Goal: Task Accomplishment & Management: Complete application form

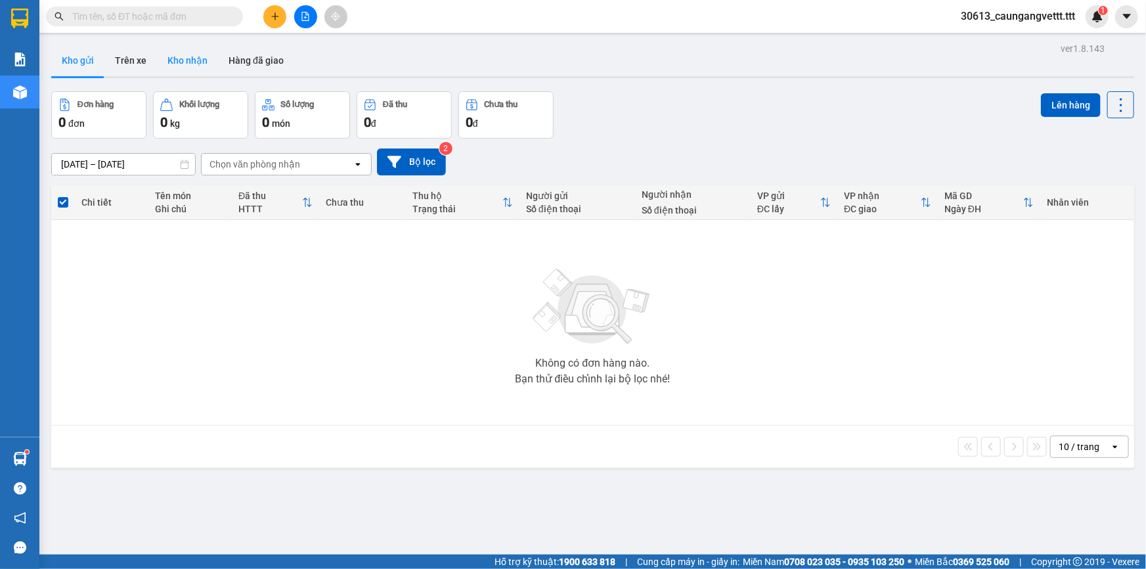
click at [200, 63] on button "Kho nhận" at bounding box center [187, 61] width 61 height 32
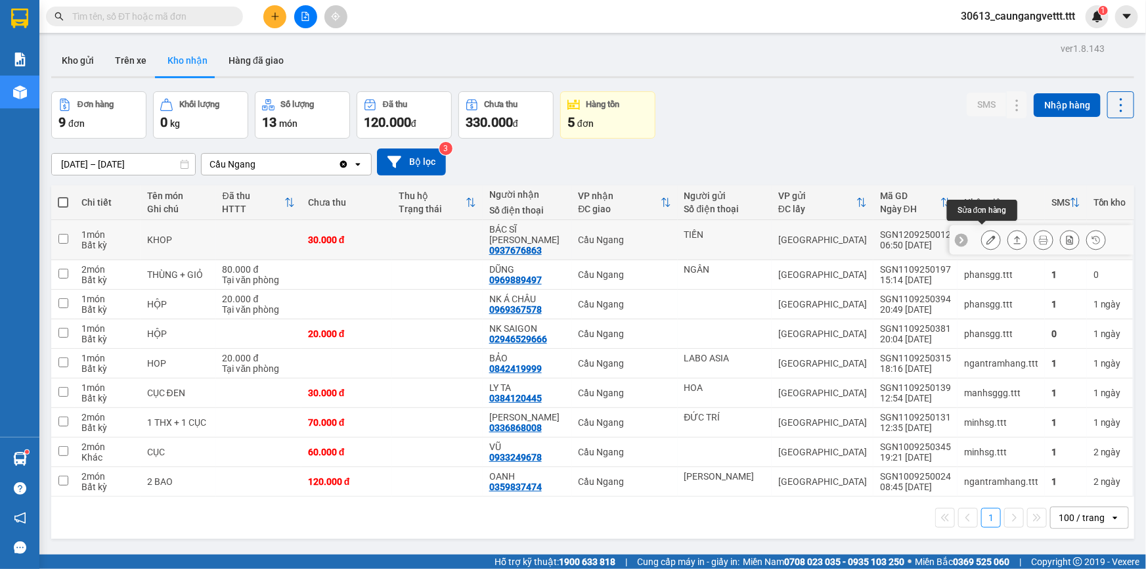
click at [987, 235] on icon at bounding box center [991, 239] width 9 height 9
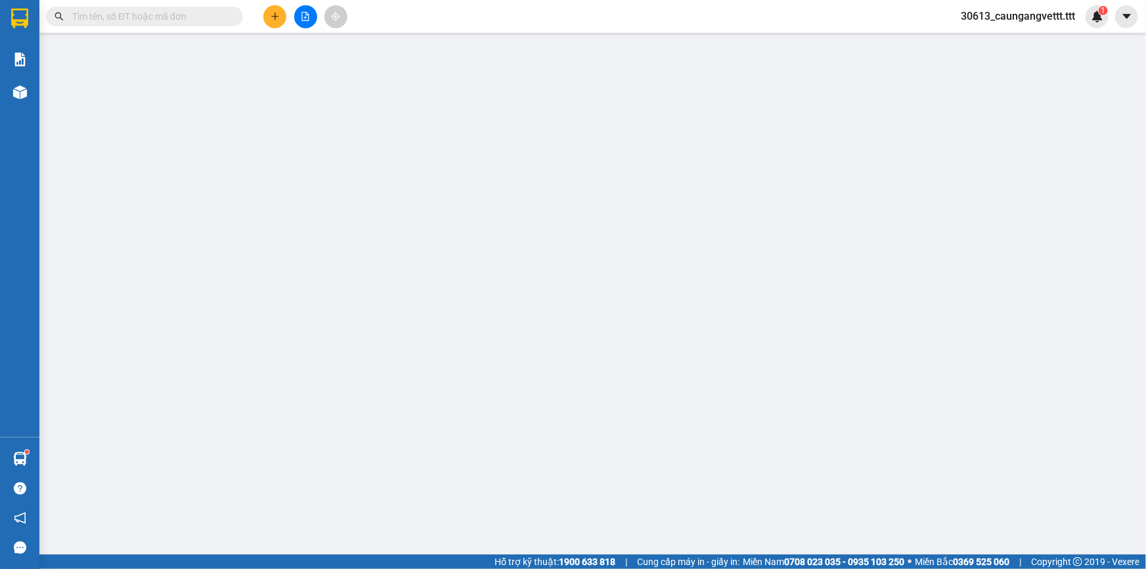
type input "TIẾN"
type input "0937676863"
type input "BÁC SĨ [PERSON_NAME]"
type input "30.000"
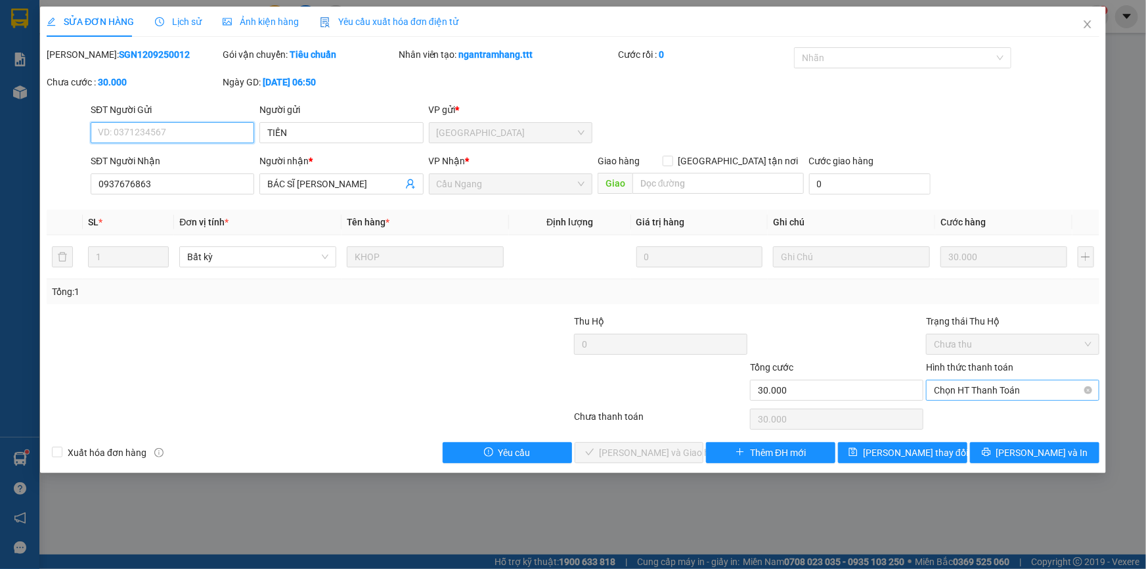
click at [969, 389] on span "Chọn HT Thanh Toán" at bounding box center [1013, 390] width 158 height 20
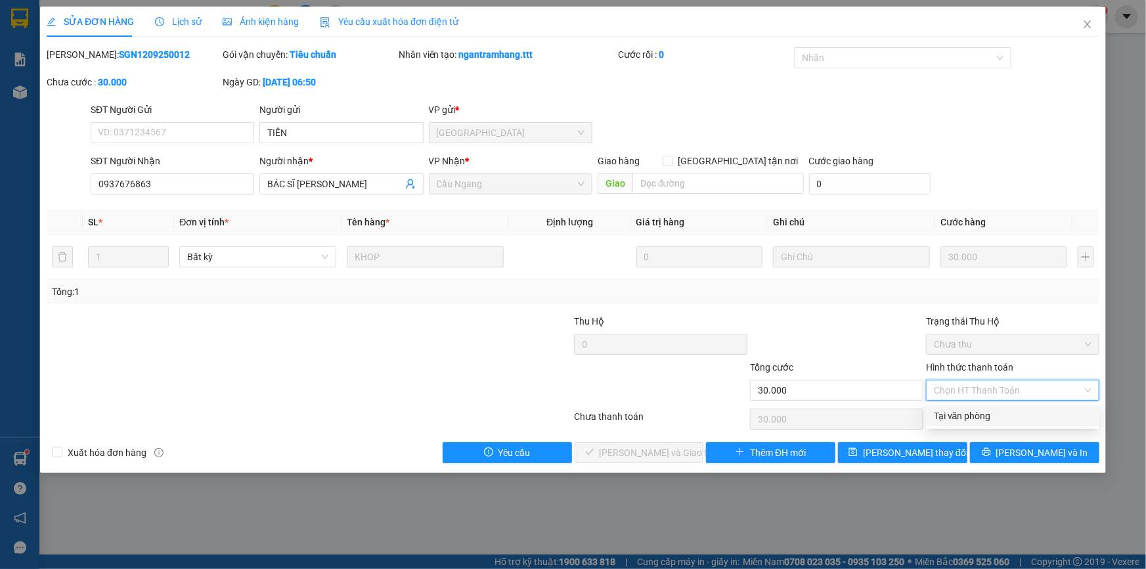
click at [964, 414] on div "Tại văn phòng" at bounding box center [1013, 416] width 158 height 14
type input "0"
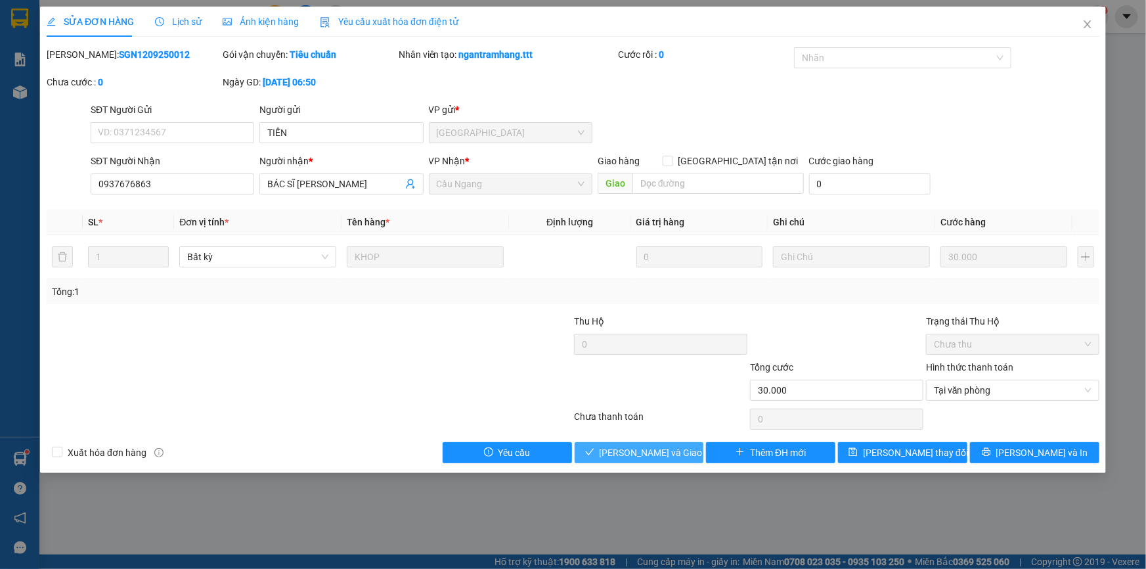
click at [610, 457] on button "[PERSON_NAME] và Giao hàng" at bounding box center [639, 452] width 129 height 21
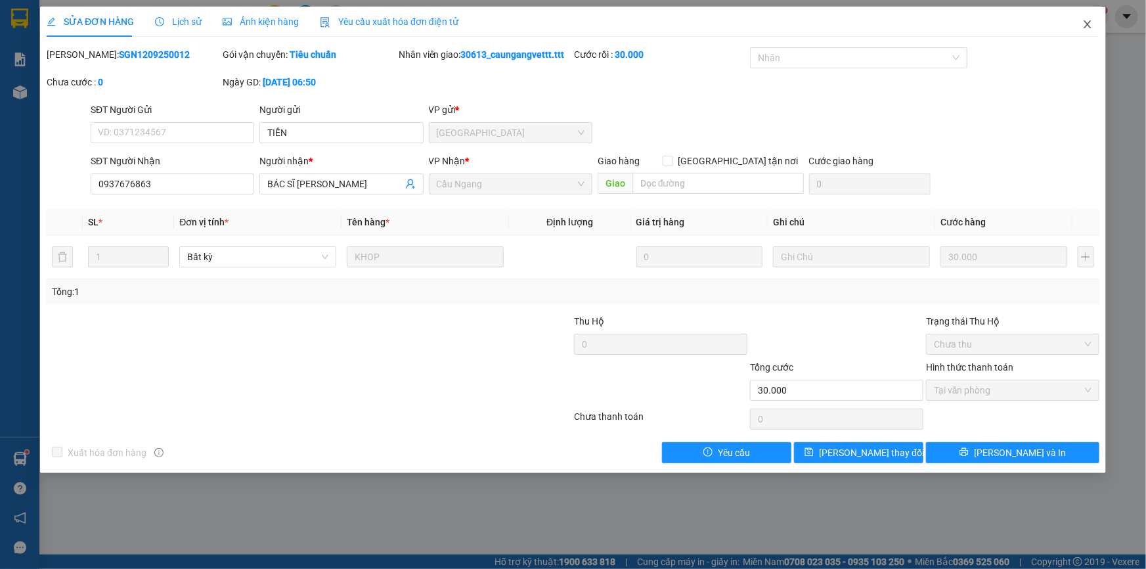
click at [1087, 19] on span "Close" at bounding box center [1087, 25] width 37 height 37
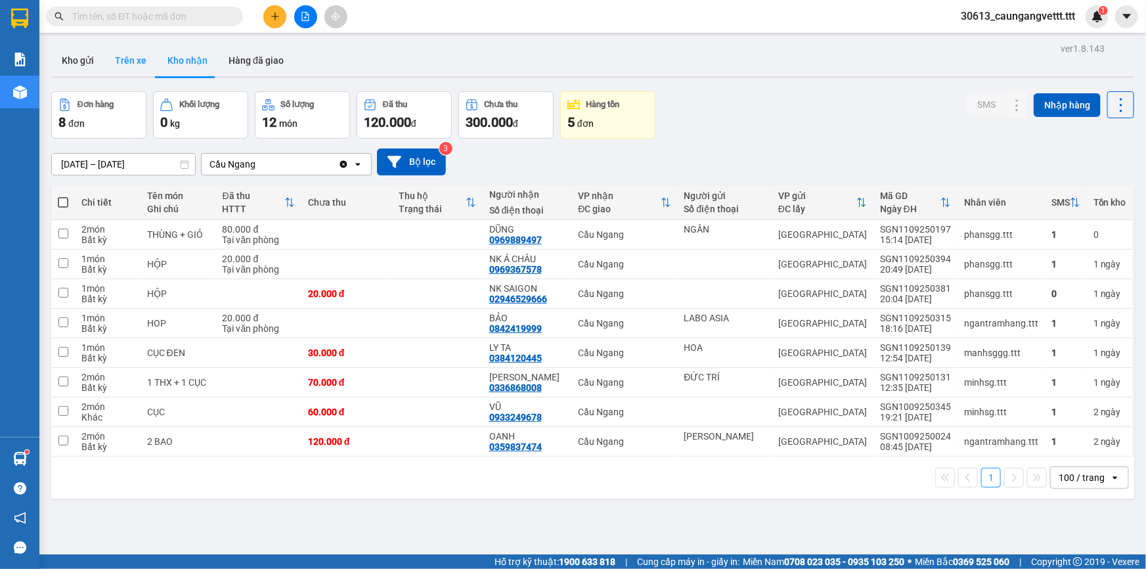
click at [122, 64] on button "Trên xe" at bounding box center [130, 61] width 53 height 32
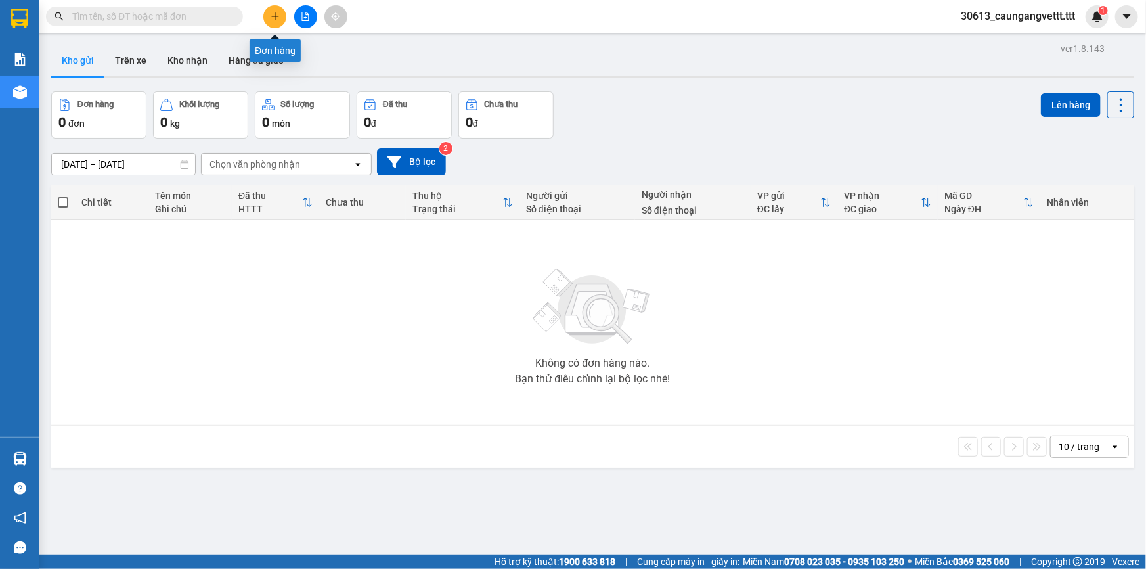
click at [273, 19] on icon "plus" at bounding box center [275, 16] width 9 height 9
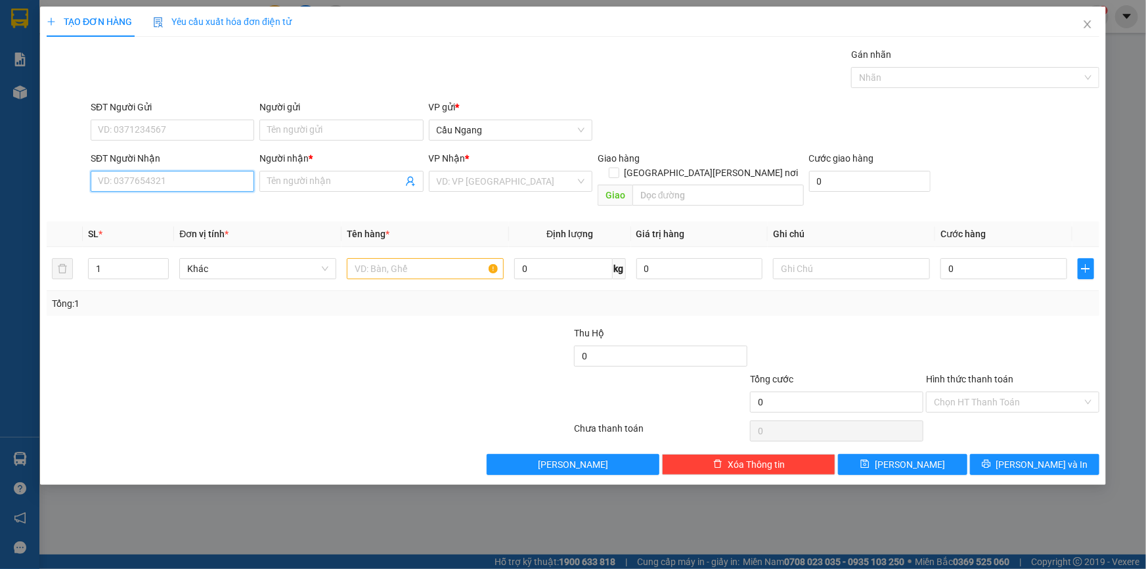
click at [200, 185] on input "SĐT Người Nhận" at bounding box center [173, 181] width 164 height 21
click at [182, 205] on div "0973914439 - HOÀNG" at bounding box center [173, 207] width 148 height 14
type input "0973914439"
type input "HOÀNG"
type input "0973914439"
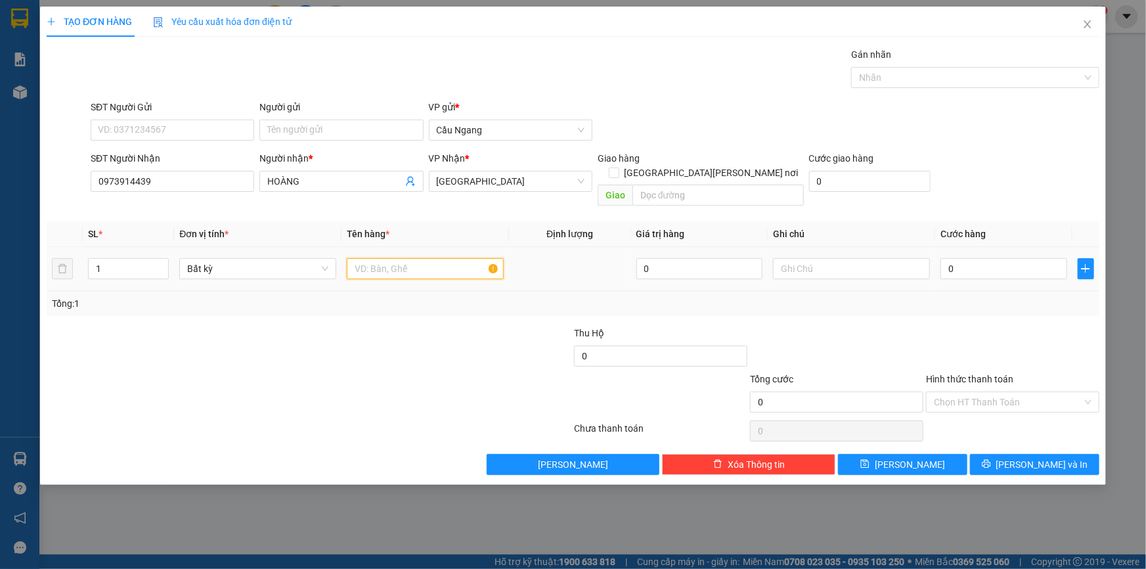
click at [420, 258] on input "text" at bounding box center [425, 268] width 157 height 21
type input "THÙNG XOP"
click at [979, 258] on input "0" at bounding box center [1004, 268] width 127 height 21
type input "5"
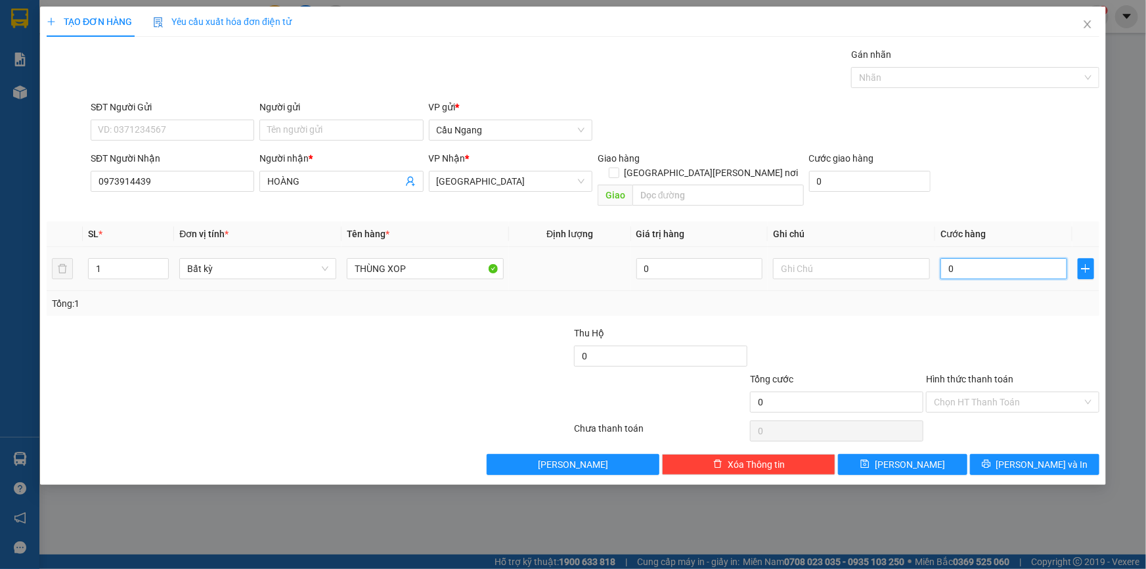
type input "5"
type input "50"
type input "500"
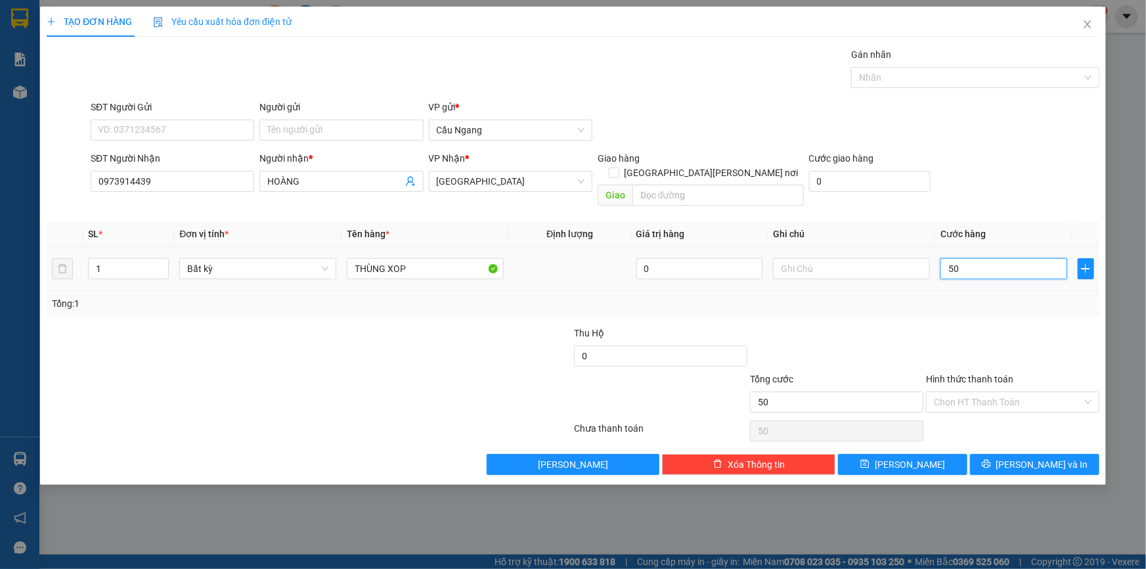
type input "500"
type input "5.000"
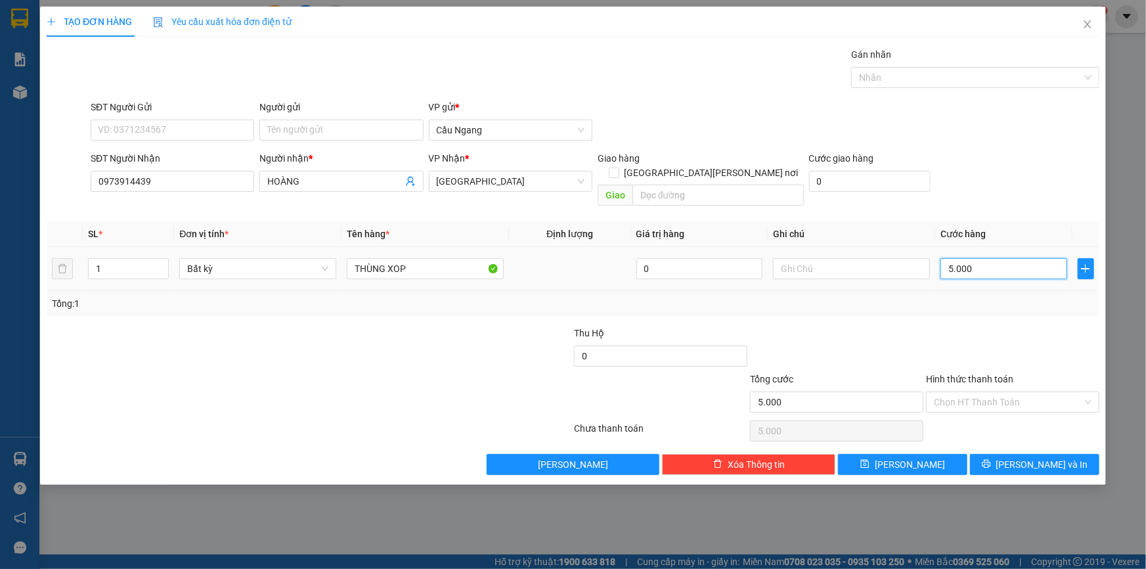
type input "50.000"
click at [991, 459] on icon "printer" at bounding box center [986, 463] width 9 height 9
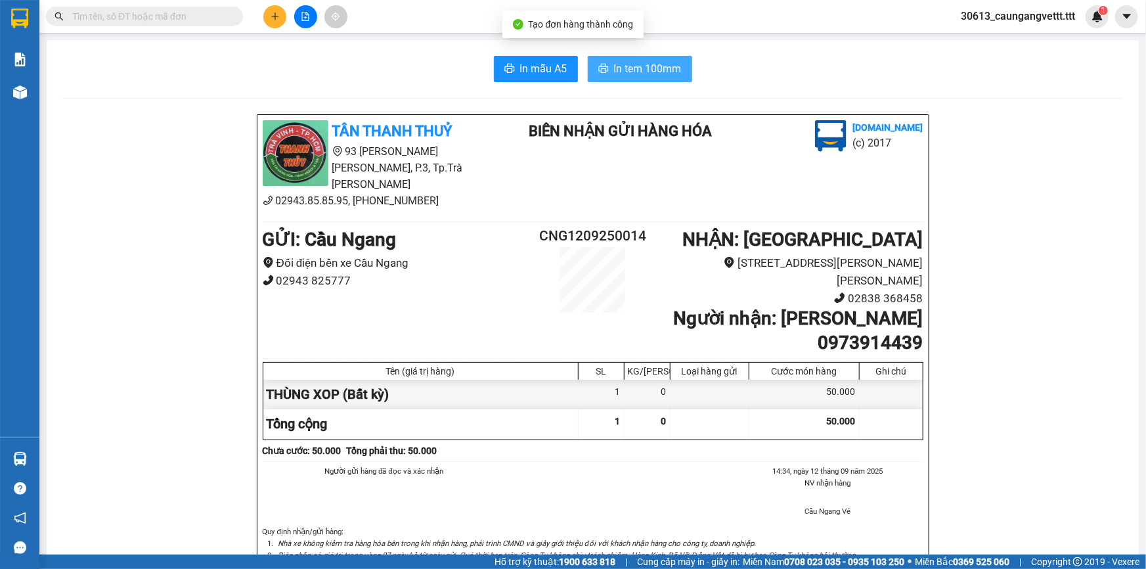
click at [623, 68] on span "In tem 100mm" at bounding box center [648, 68] width 68 height 16
click at [280, 19] on button at bounding box center [274, 16] width 23 height 23
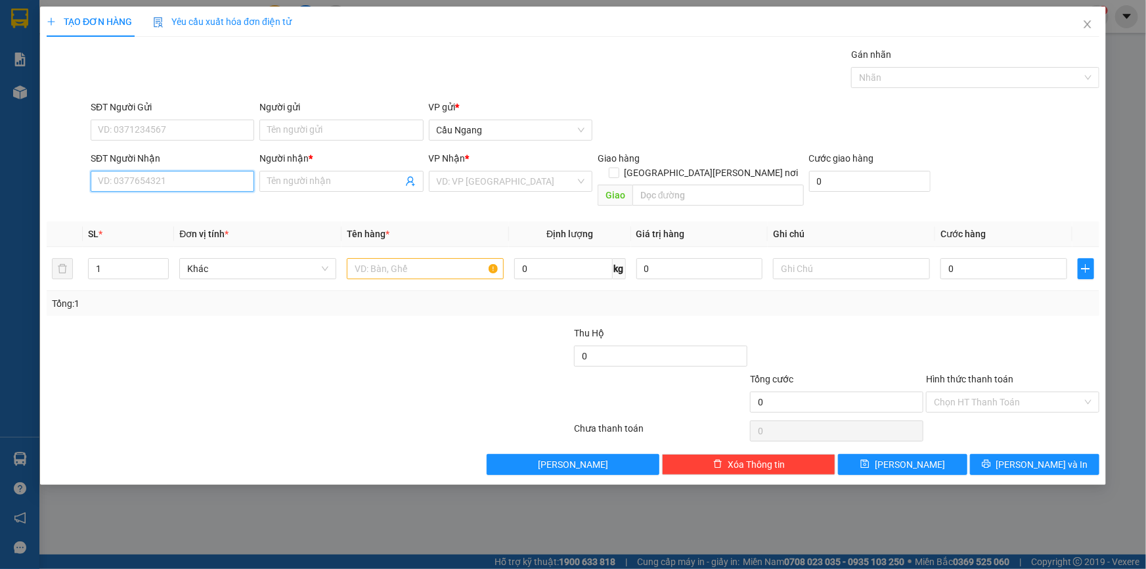
click at [130, 183] on input "SĐT Người Nhận" at bounding box center [173, 181] width 164 height 21
click at [121, 259] on input "1" at bounding box center [128, 269] width 79 height 20
type input "4"
click at [413, 258] on input "text" at bounding box center [425, 268] width 157 height 21
type input "THÙNG XOP"
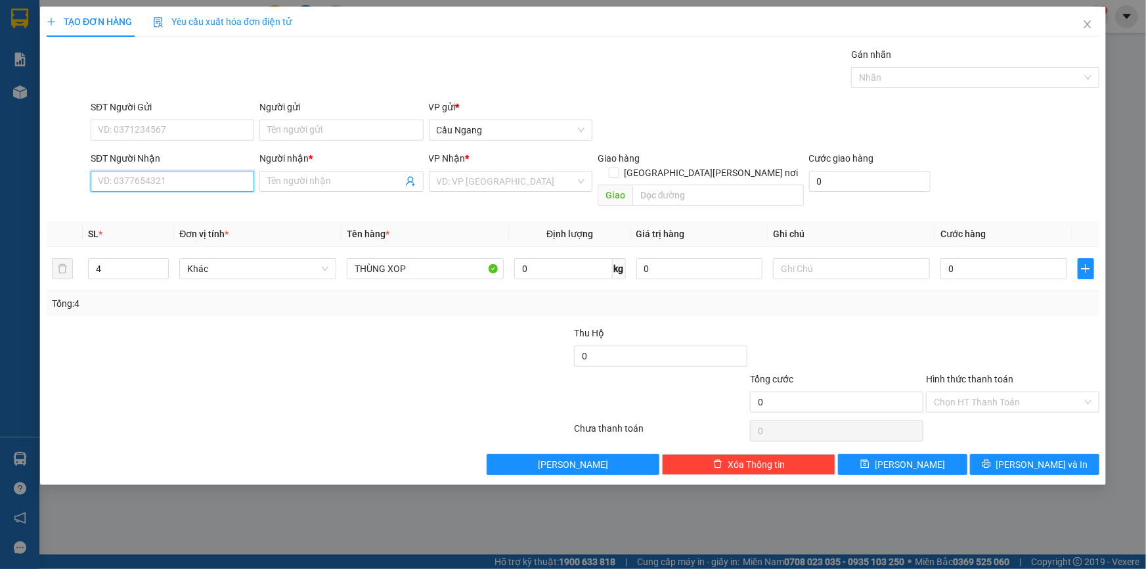
click at [209, 179] on input "SĐT Người Nhận" at bounding box center [173, 181] width 164 height 21
type input "0786773135"
click at [279, 177] on input "Người nhận *" at bounding box center [334, 181] width 135 height 14
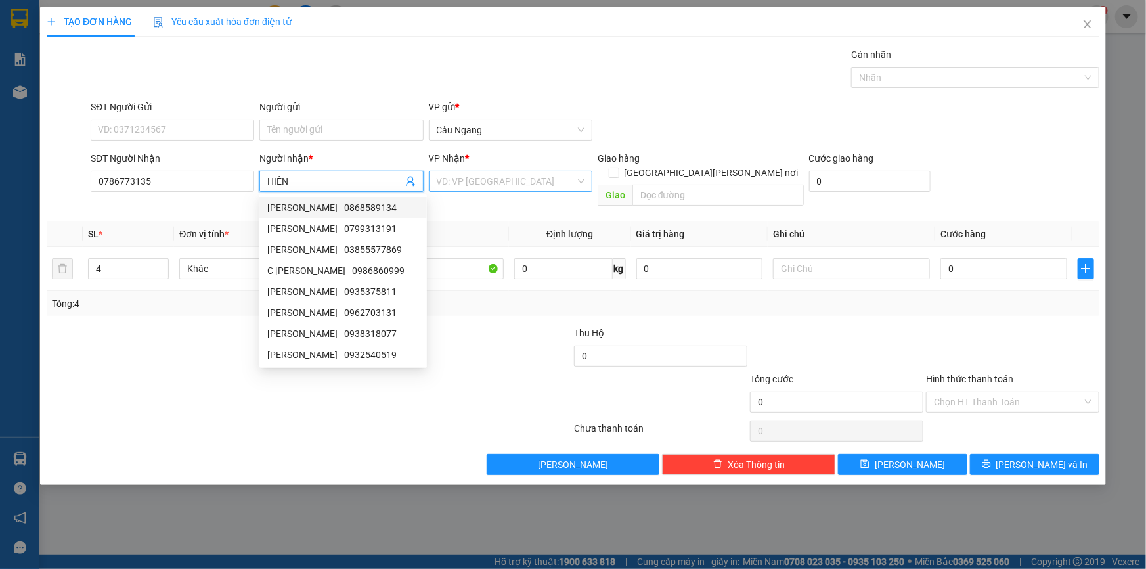
type input "HIỀN"
click at [504, 181] on input "search" at bounding box center [506, 181] width 139 height 20
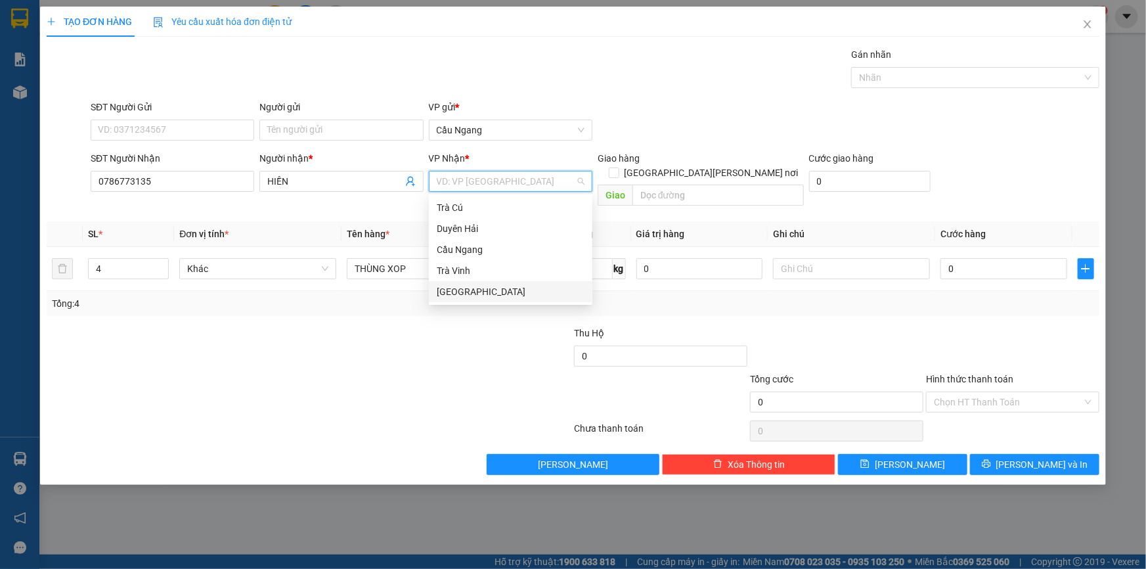
click at [458, 292] on div "[GEOGRAPHIC_DATA]" at bounding box center [511, 291] width 148 height 14
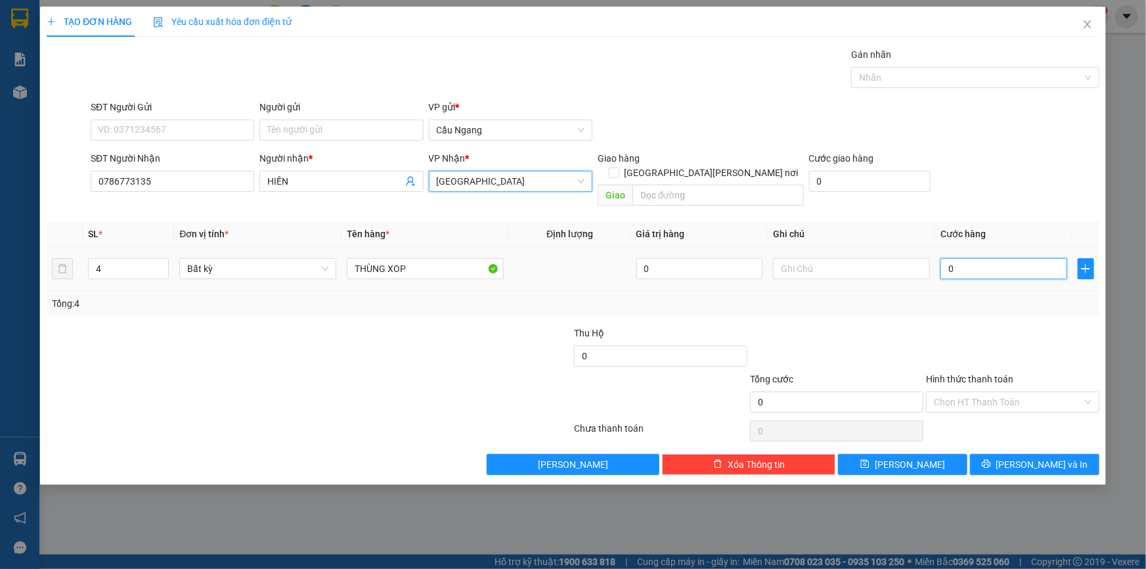
click at [1015, 258] on input "0" at bounding box center [1004, 268] width 127 height 21
type input "1"
type input "13"
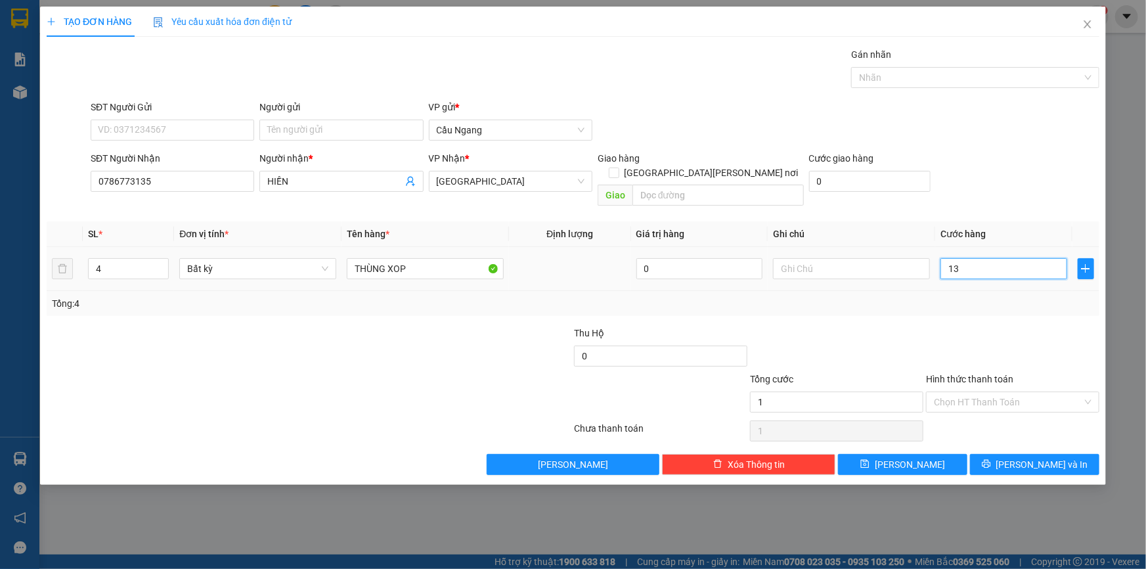
type input "13"
type input "130"
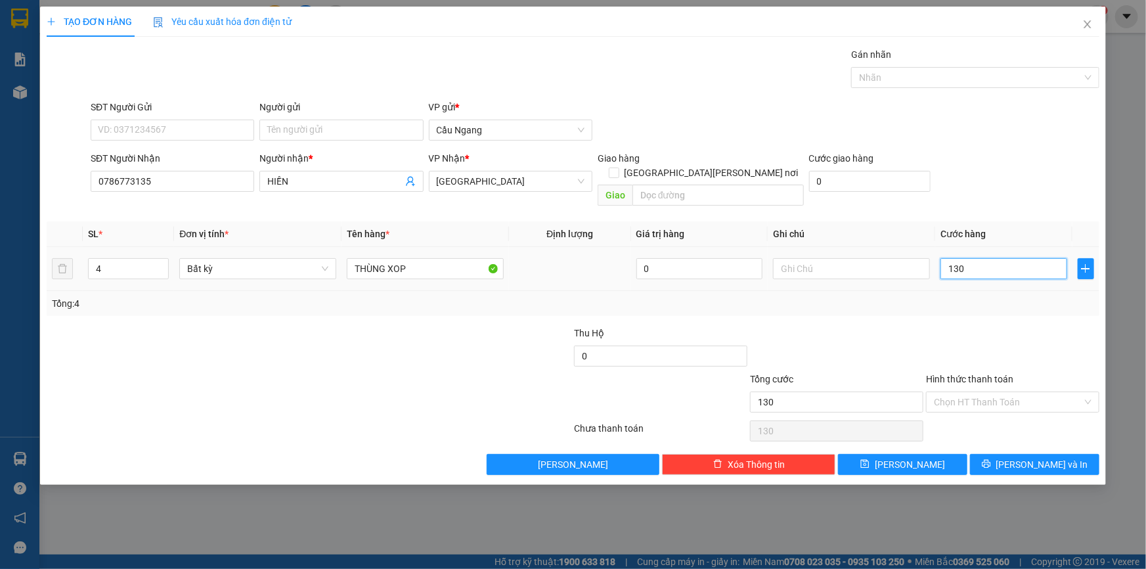
type input "1.300"
type input "13.000"
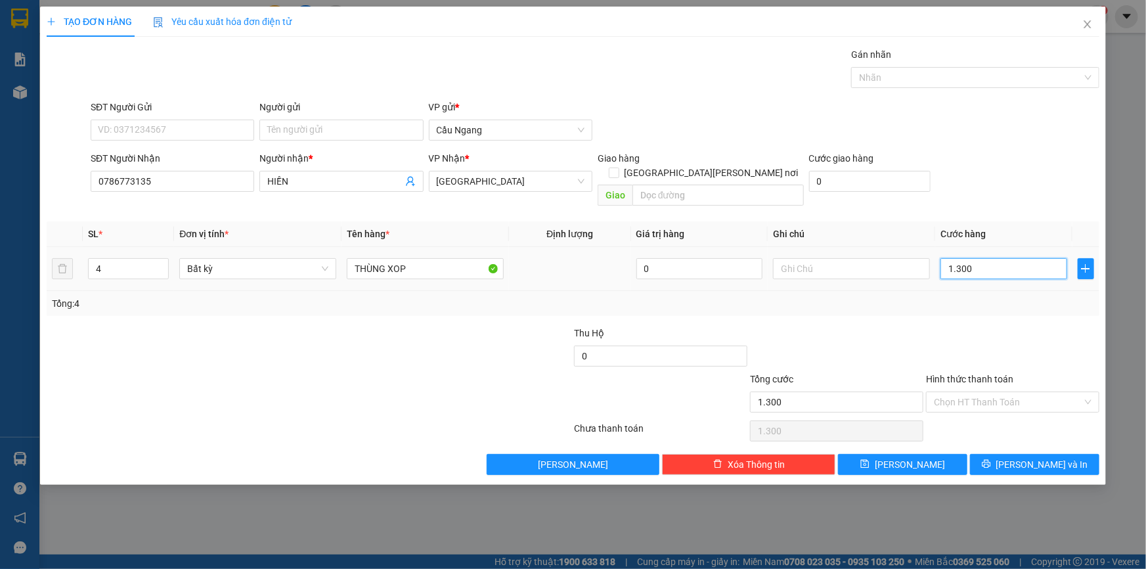
type input "13.000"
type input "130.000"
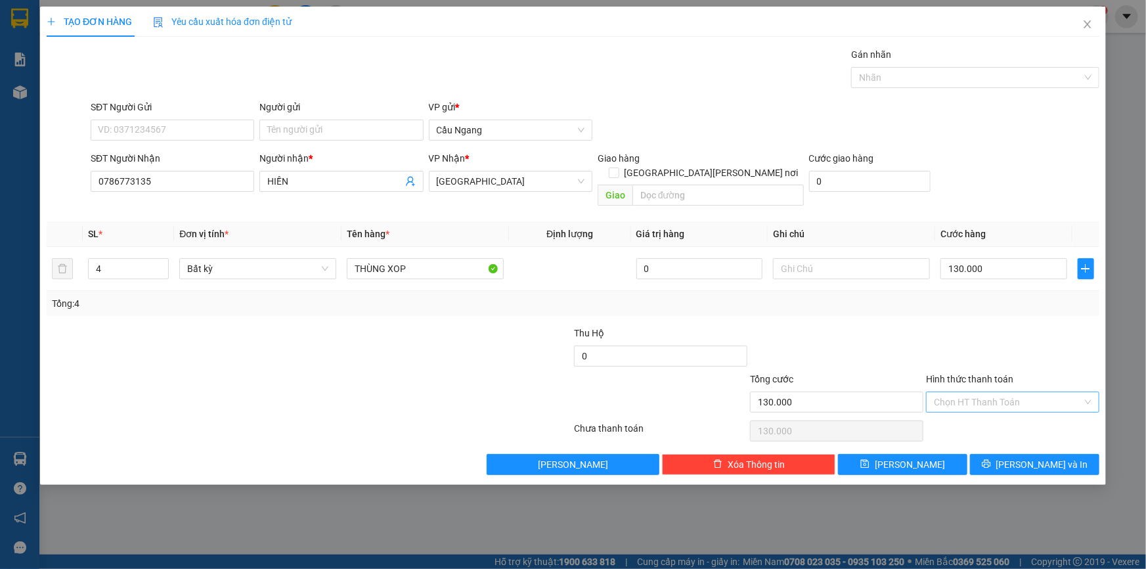
click at [987, 392] on input "Hình thức thanh toán" at bounding box center [1008, 402] width 148 height 20
click at [966, 416] on div "Tại văn phòng" at bounding box center [1013, 413] width 158 height 14
type input "0"
click at [1035, 457] on span "[PERSON_NAME] và In" at bounding box center [1042, 464] width 92 height 14
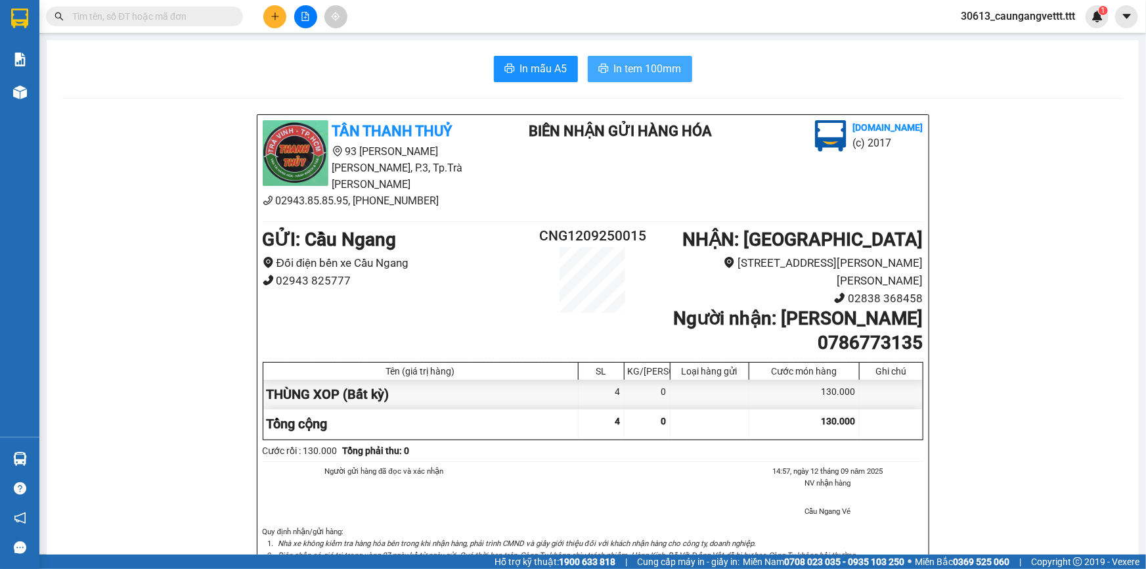
click at [620, 69] on span "In tem 100mm" at bounding box center [648, 68] width 68 height 16
click at [305, 19] on icon "file-add" at bounding box center [305, 16] width 9 height 9
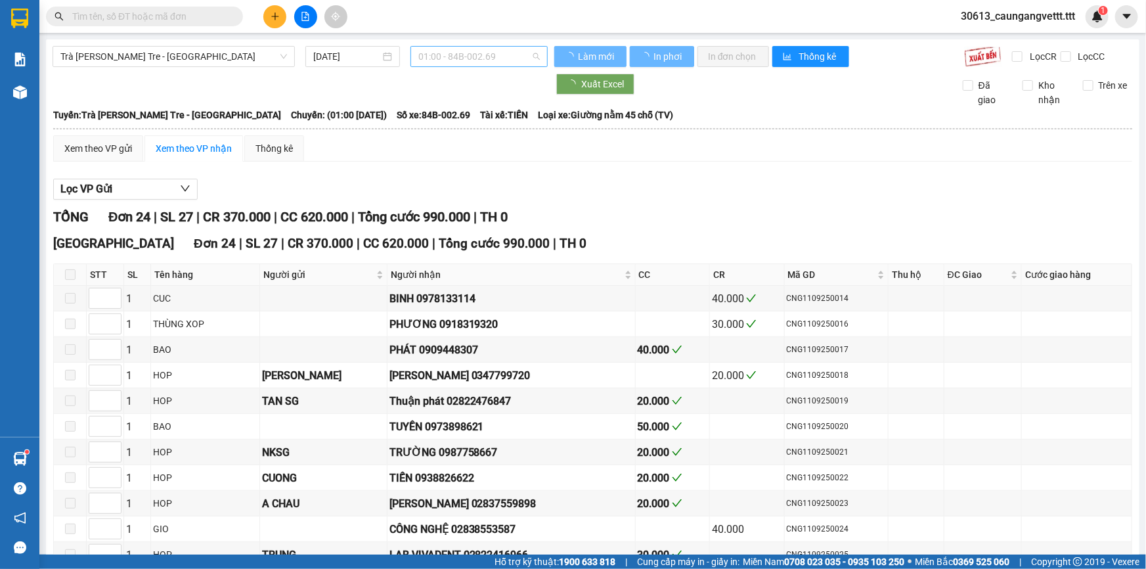
click at [488, 58] on span "01:00 - 84B-002.69" at bounding box center [479, 57] width 122 height 20
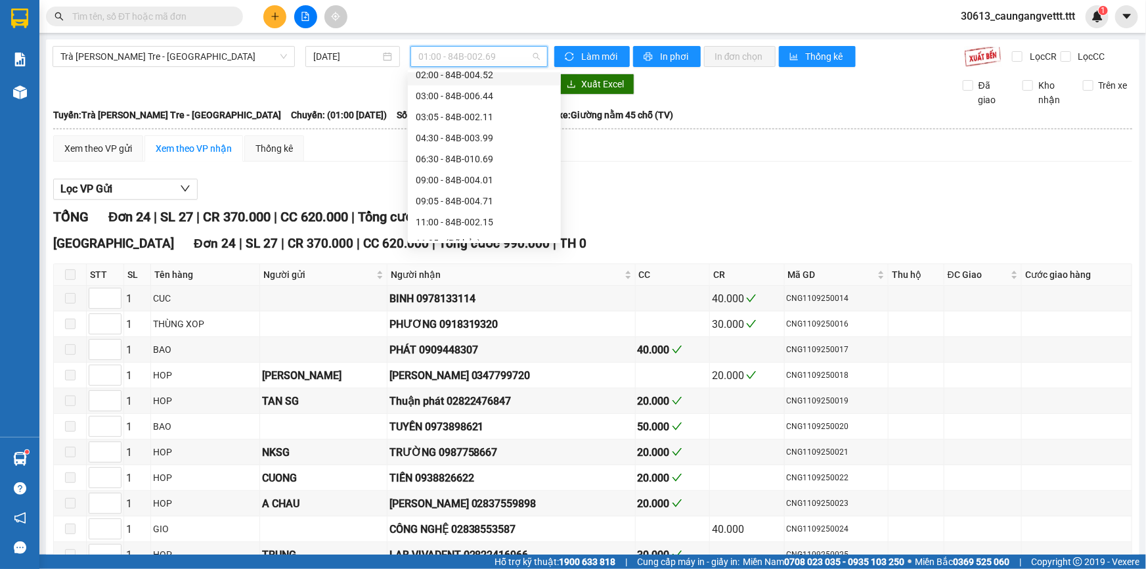
scroll to position [198, 0]
click at [429, 118] on div "11:00 - 84B-002.15" at bounding box center [484, 115] width 137 height 14
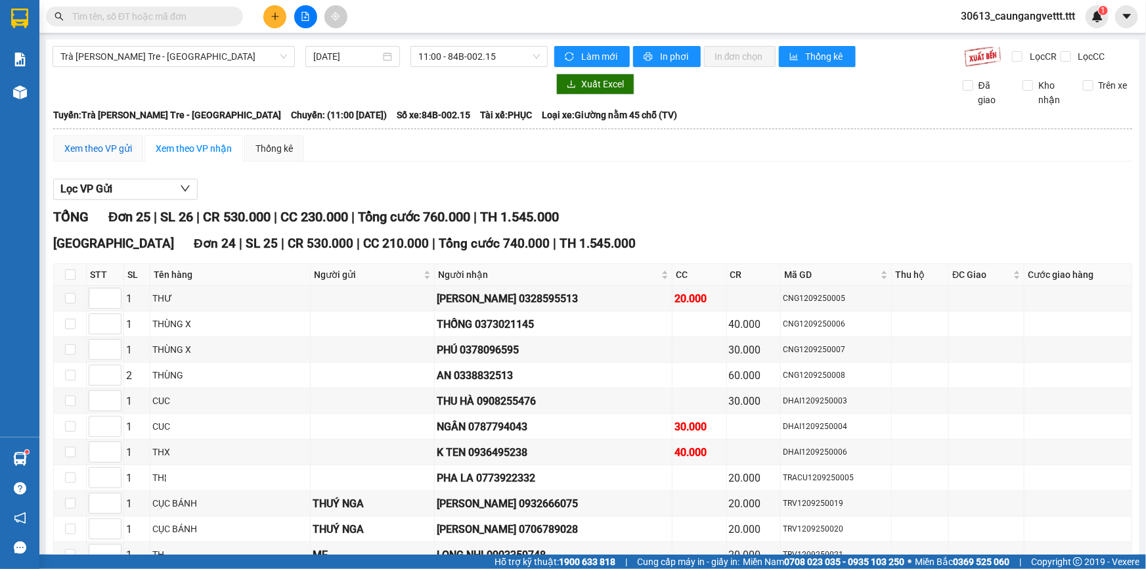
click at [100, 145] on div "Xem theo VP gửi" at bounding box center [98, 148] width 68 height 14
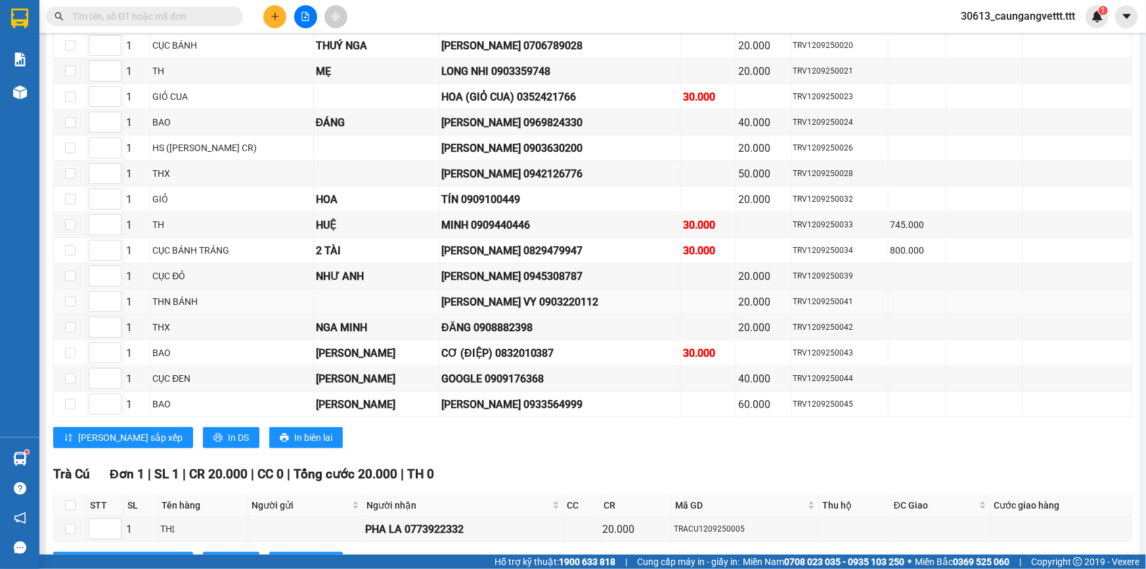
scroll to position [557, 0]
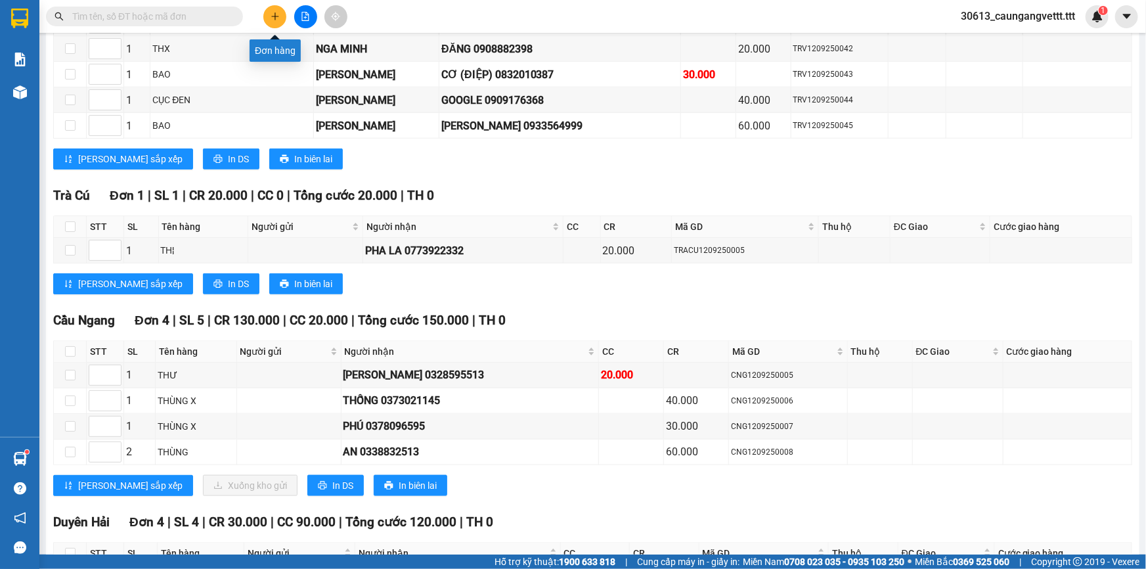
click at [273, 13] on icon "plus" at bounding box center [275, 16] width 9 height 9
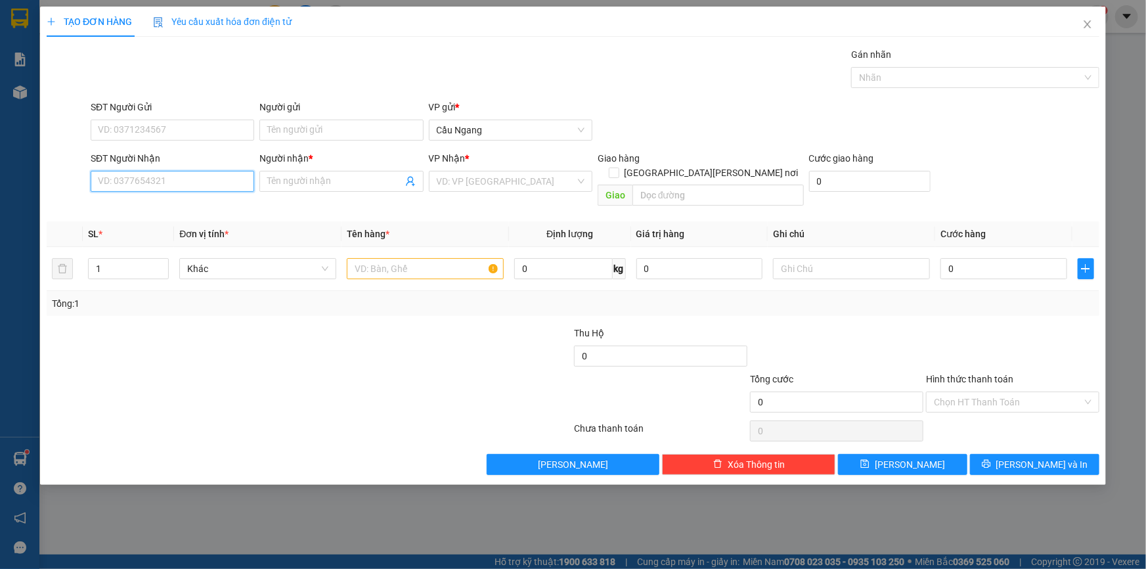
click at [200, 183] on input "SĐT Người Nhận" at bounding box center [173, 181] width 164 height 21
click at [181, 210] on div "0377322133 - PHƯƠNG" at bounding box center [173, 207] width 148 height 14
type input "0377322133"
type input "PHƯƠNG"
type input "0377322133"
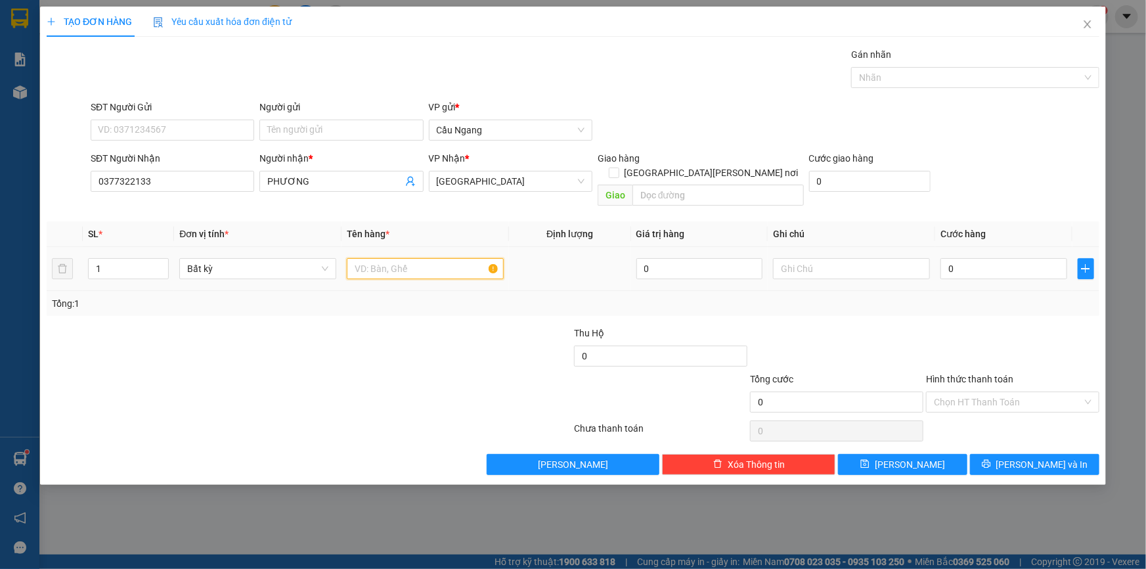
click at [398, 258] on input "text" at bounding box center [425, 268] width 157 height 21
type input "CUC"
click at [996, 258] on input "0" at bounding box center [1004, 268] width 127 height 21
type input "3"
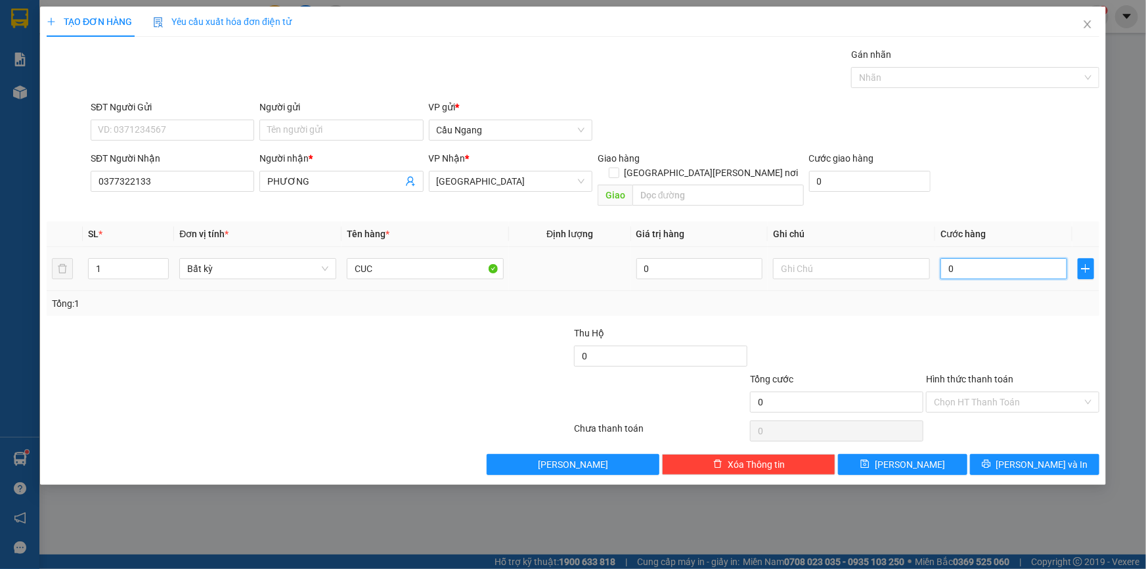
type input "3"
type input "30"
type input "300"
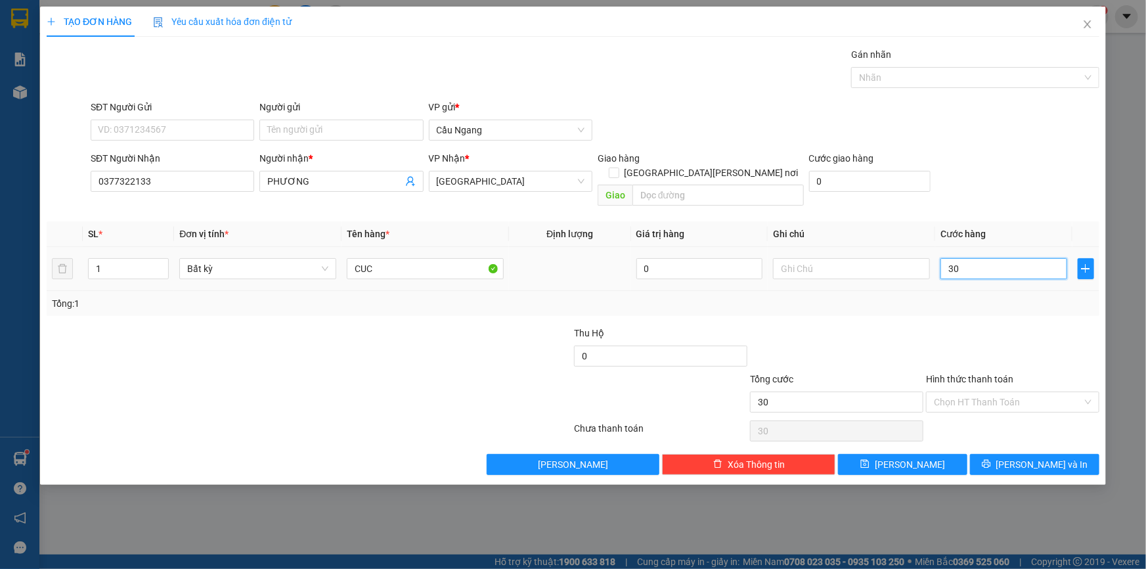
type input "300"
type input "3.000"
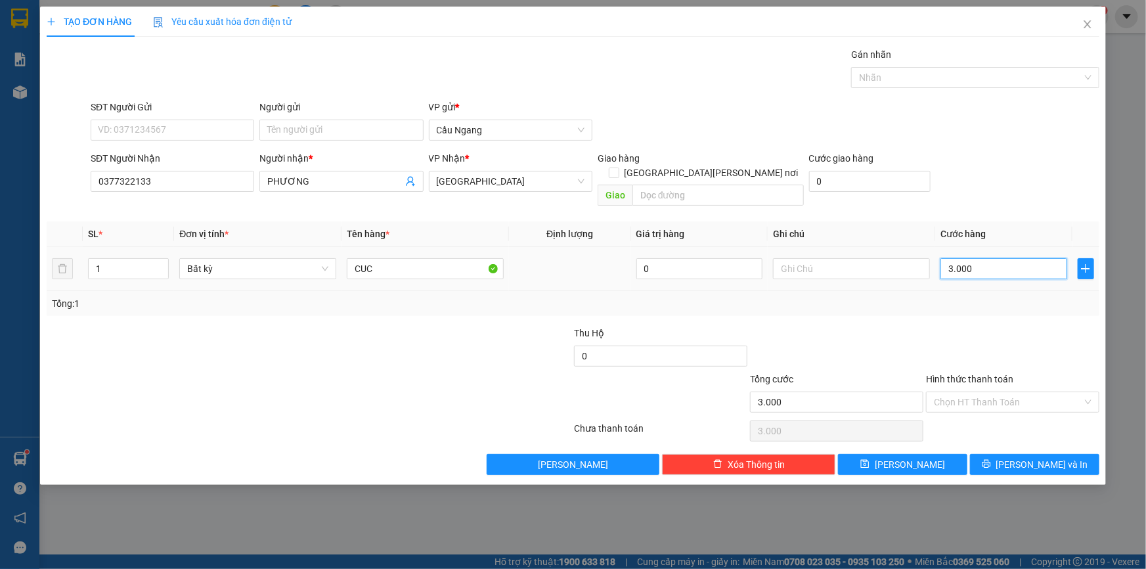
type input "30.000"
drag, startPoint x: 1044, startPoint y: 453, endPoint x: 1095, endPoint y: 397, distance: 75.3
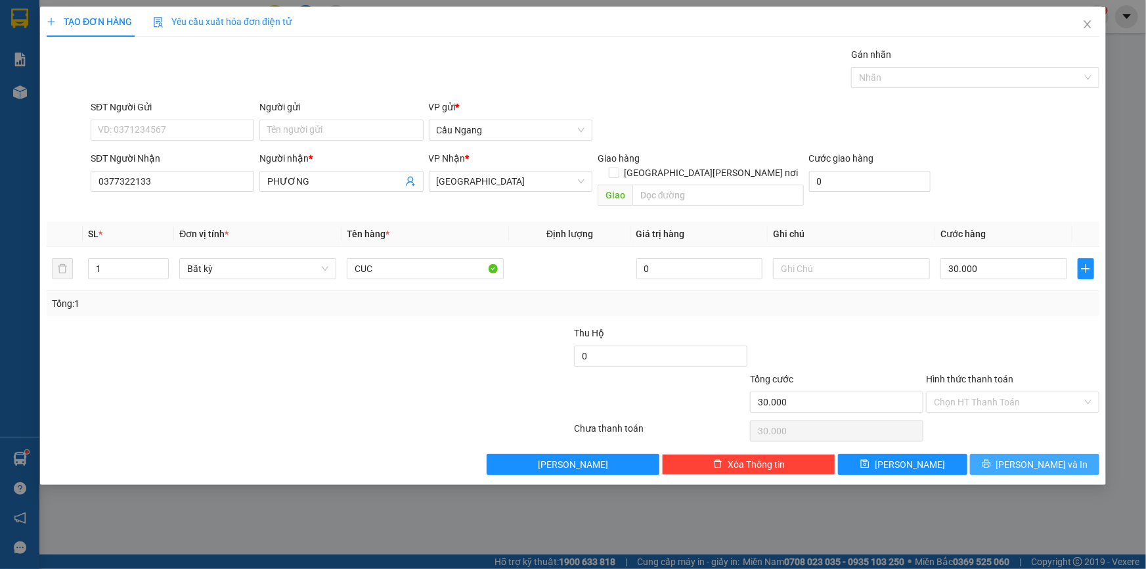
click at [1050, 457] on span "[PERSON_NAME] và In" at bounding box center [1042, 464] width 92 height 14
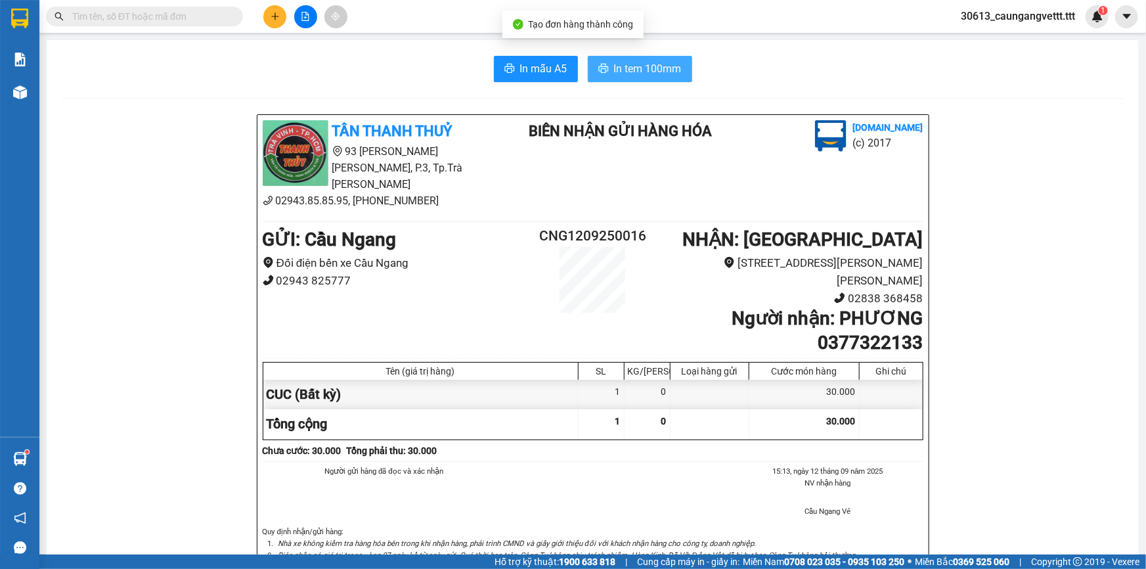
click at [628, 67] on span "In tem 100mm" at bounding box center [648, 68] width 68 height 16
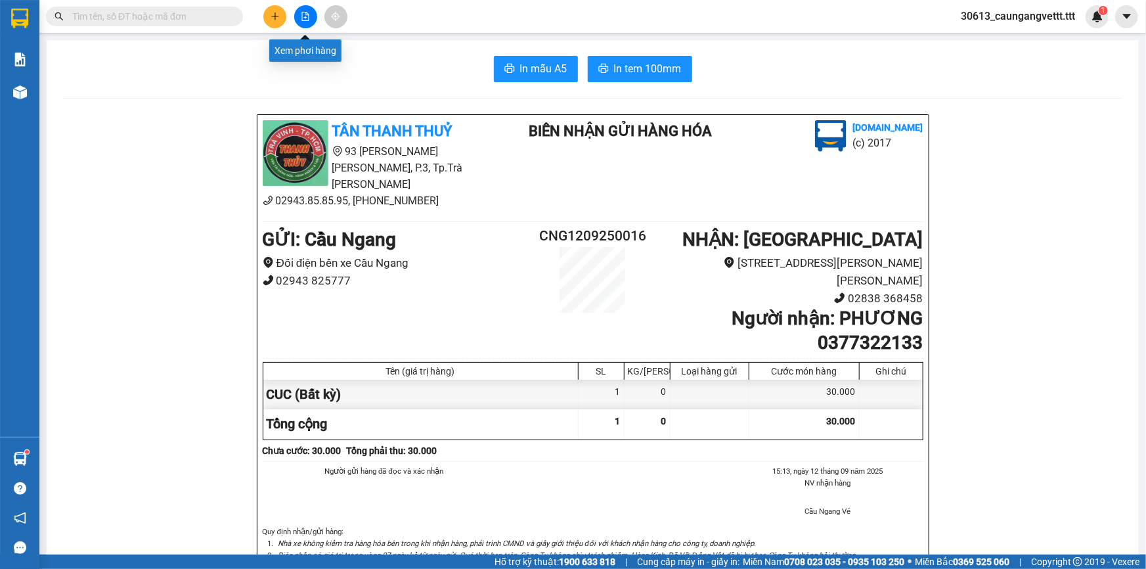
click at [301, 18] on icon "file-add" at bounding box center [305, 16] width 9 height 9
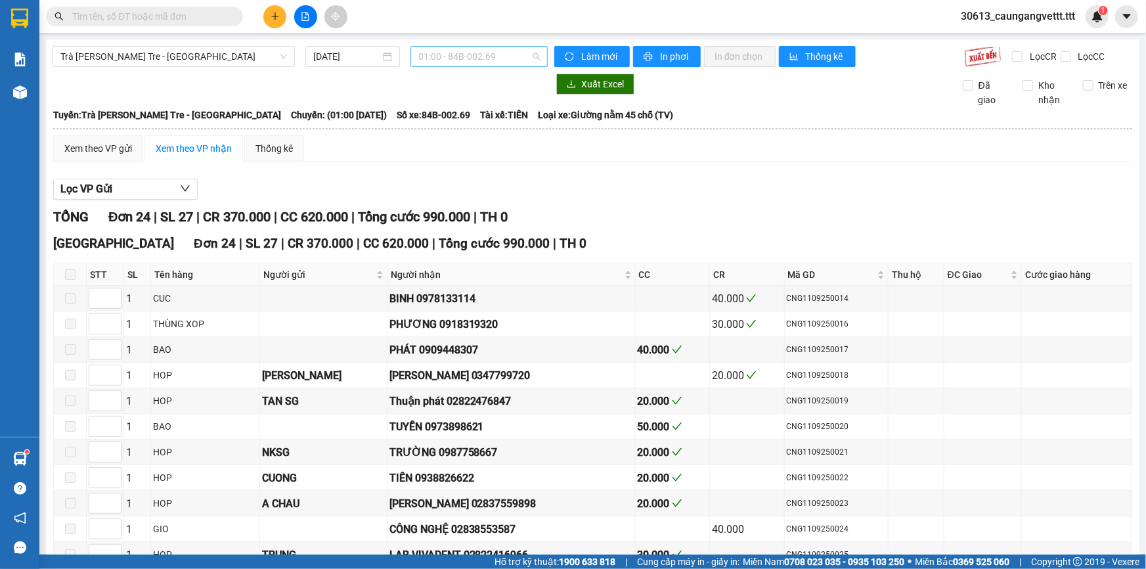
click at [484, 55] on span "01:00 - 84B-002.69" at bounding box center [479, 57] width 122 height 20
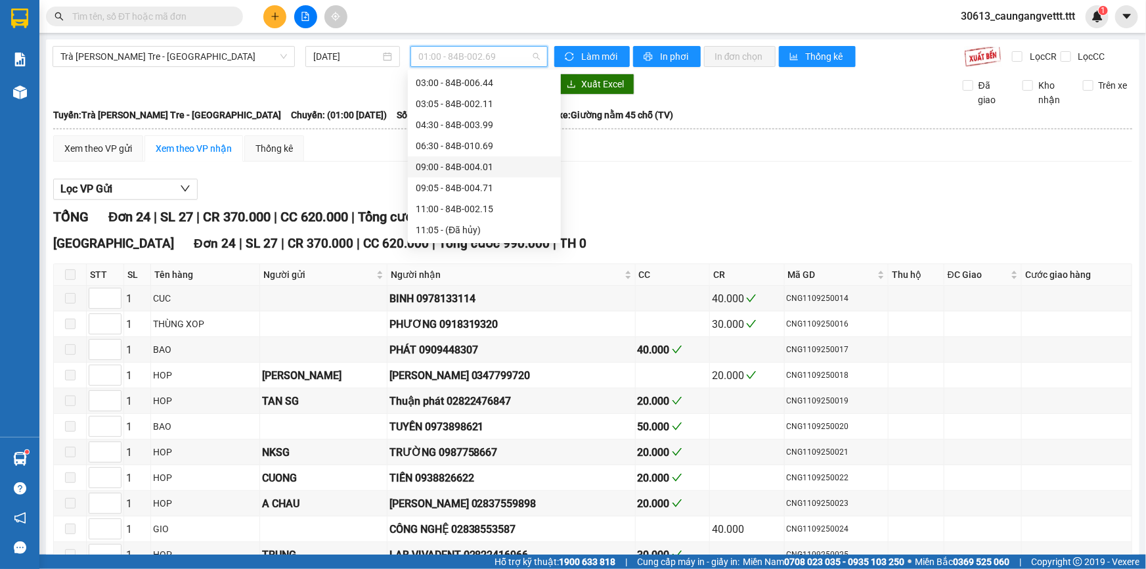
scroll to position [119, 0]
click at [445, 194] on div "11:00 - 84B-002.15" at bounding box center [484, 195] width 137 height 14
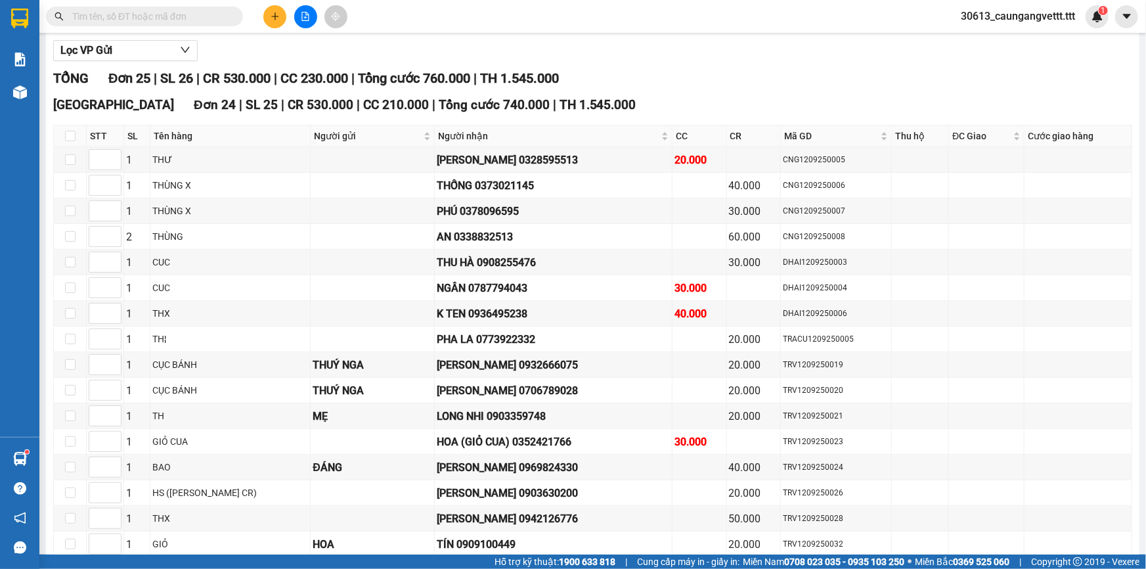
scroll to position [39, 0]
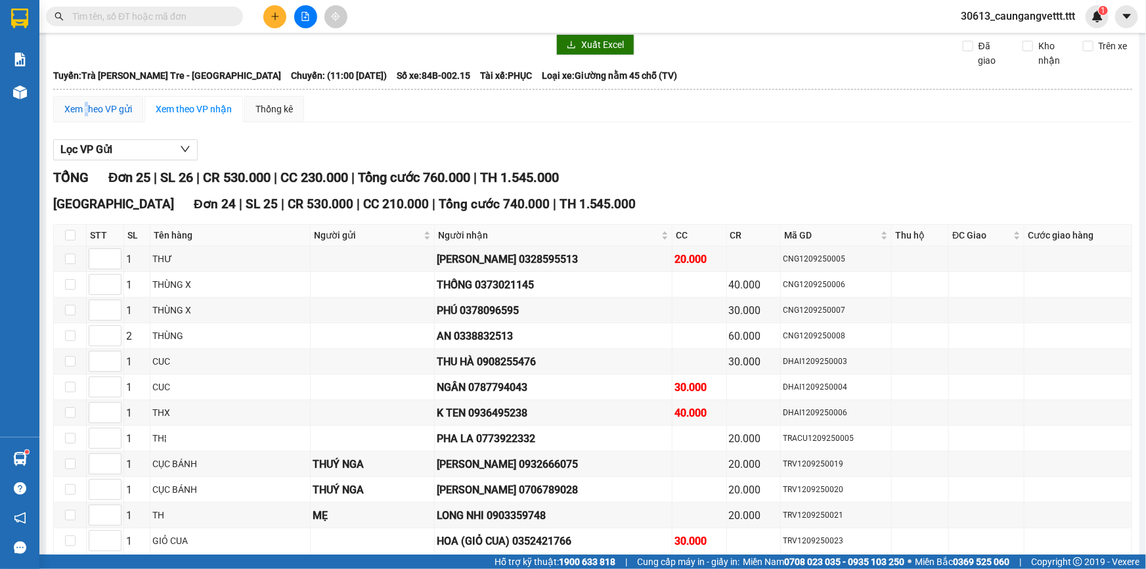
click at [86, 113] on div "Xem theo VP gửi" at bounding box center [98, 109] width 68 height 14
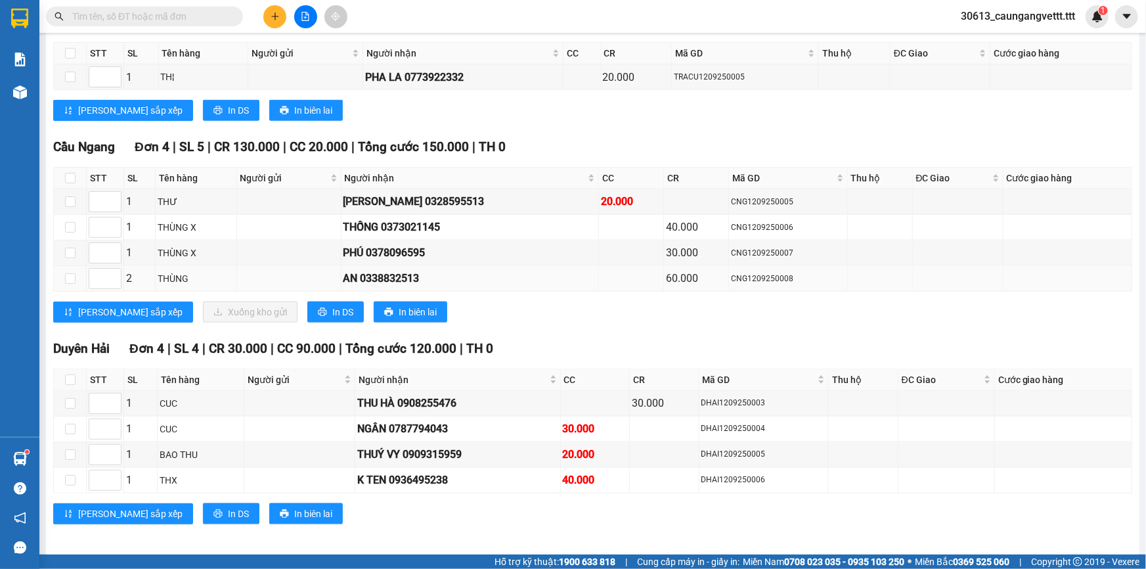
scroll to position [690, 0]
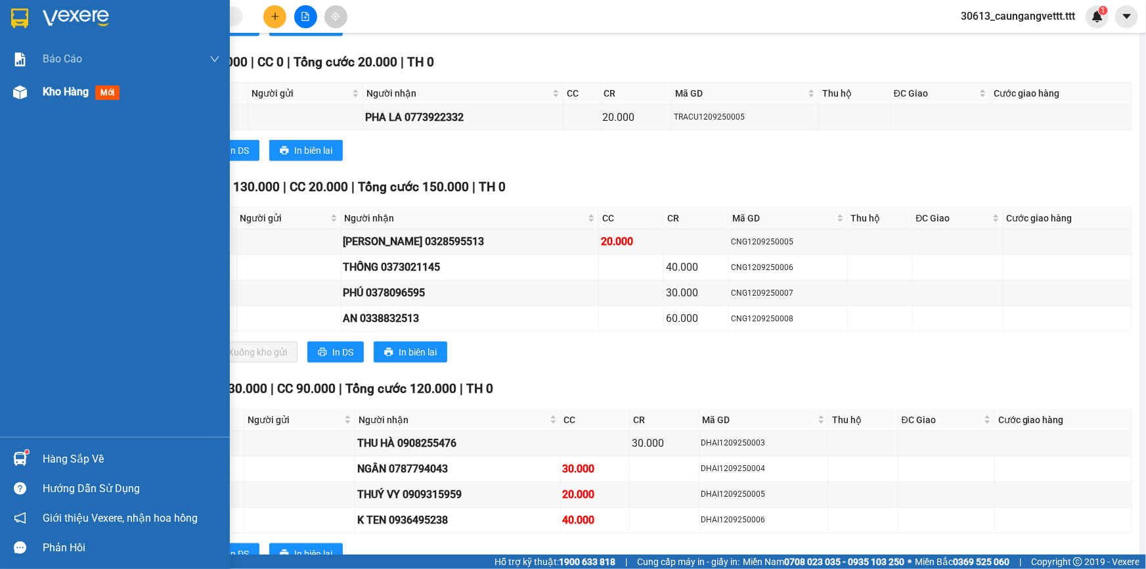
click at [48, 95] on span "Kho hàng" at bounding box center [66, 91] width 46 height 12
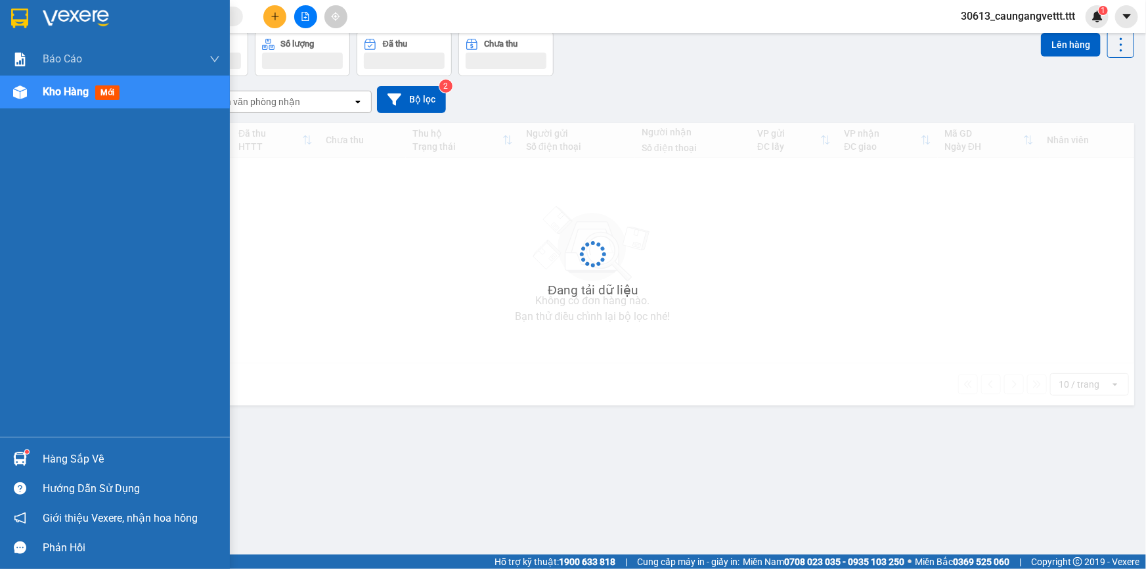
scroll to position [60, 0]
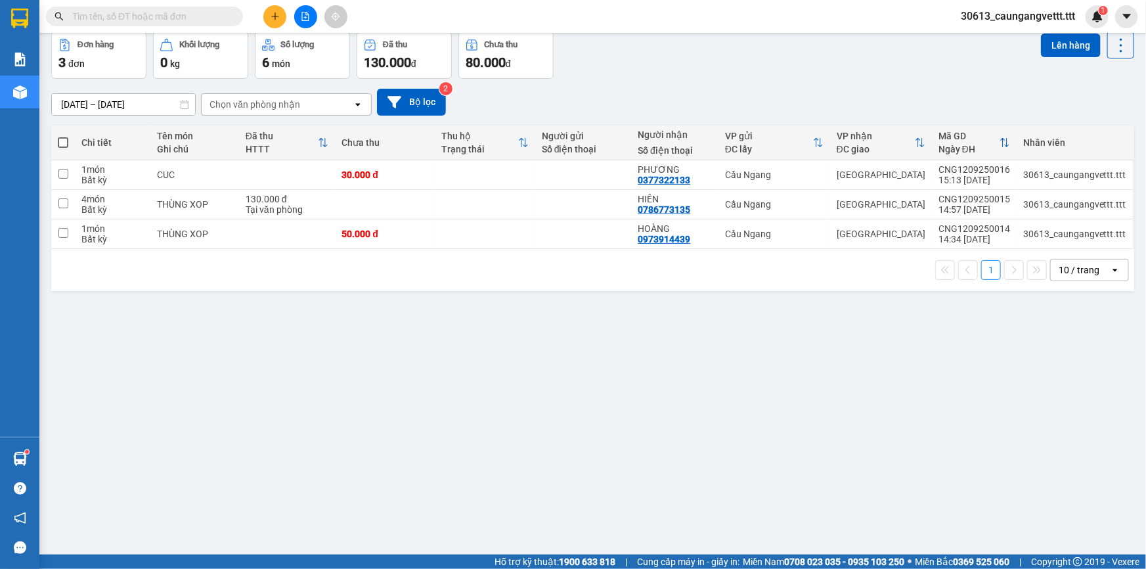
click at [63, 139] on span at bounding box center [63, 142] width 11 height 11
click at [63, 136] on input "checkbox" at bounding box center [63, 136] width 0 height 0
checkbox input "true"
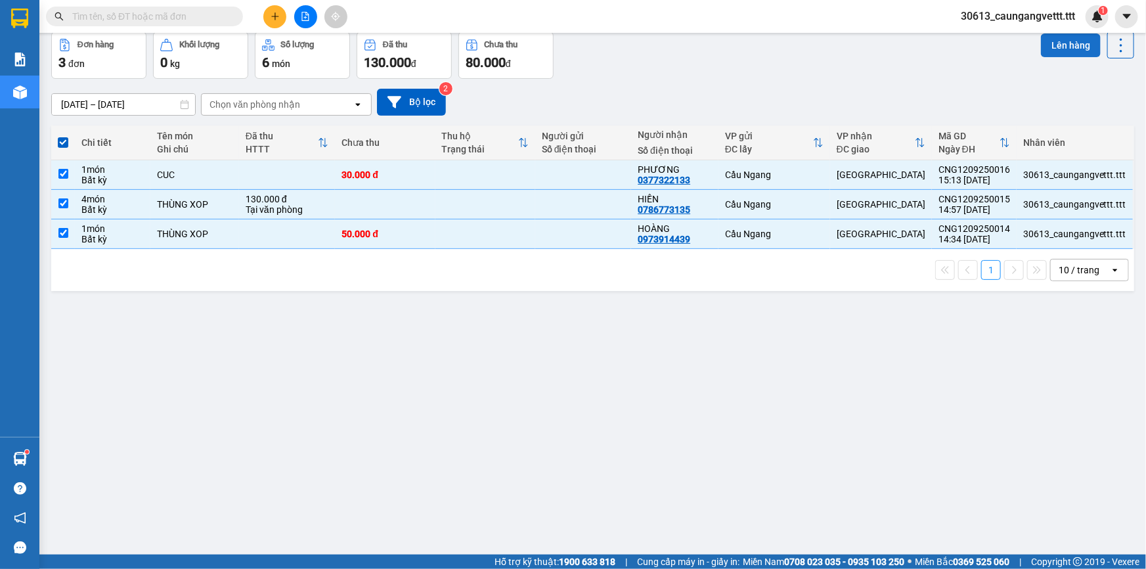
click at [1057, 43] on button "Lên hàng" at bounding box center [1071, 45] width 60 height 24
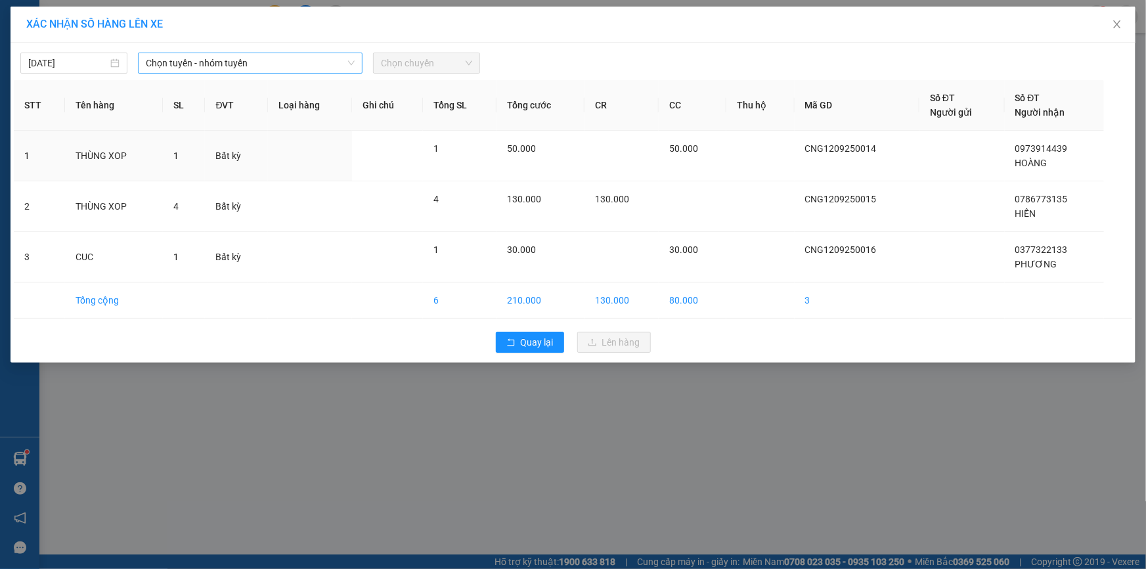
click at [301, 57] on span "Chọn tuyến - nhóm tuyến" at bounding box center [250, 63] width 209 height 20
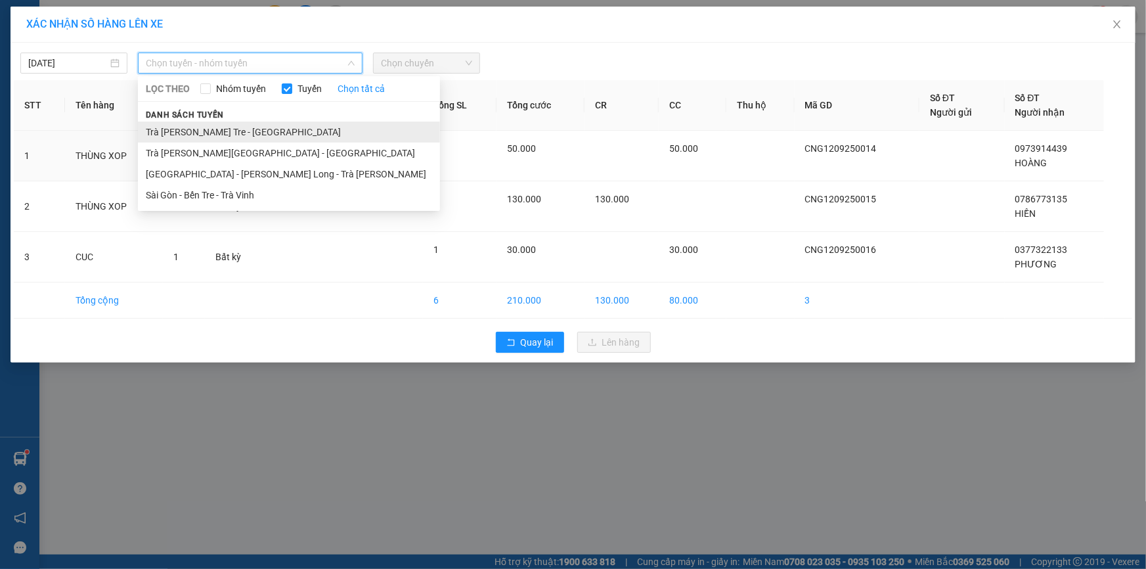
click at [227, 131] on li "Trà [PERSON_NAME] Tre - [GEOGRAPHIC_DATA]" at bounding box center [289, 132] width 302 height 21
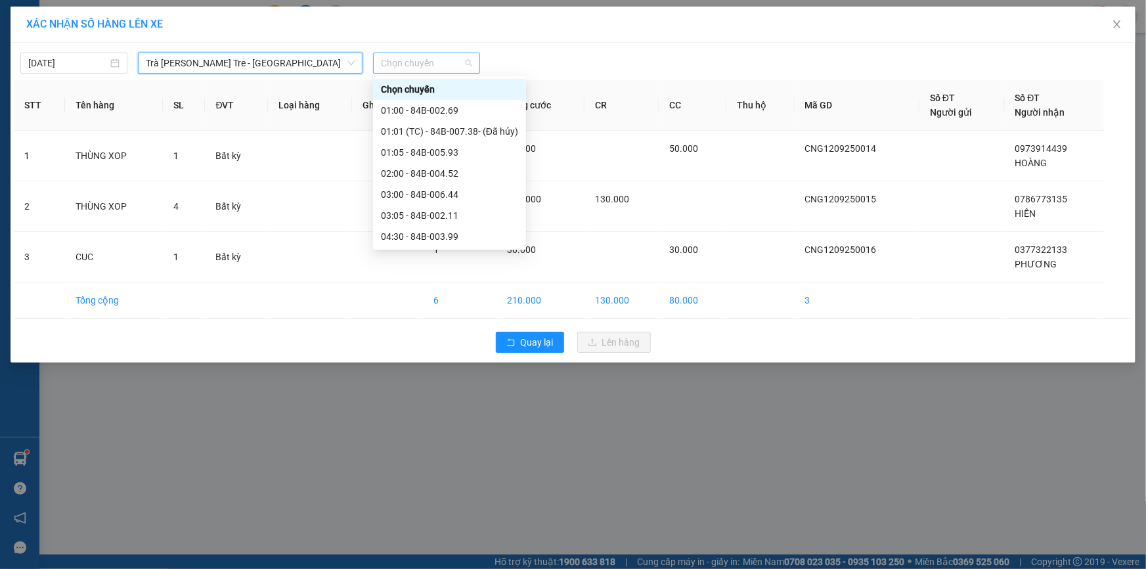
click at [434, 68] on span "Chọn chuyến" at bounding box center [426, 63] width 91 height 20
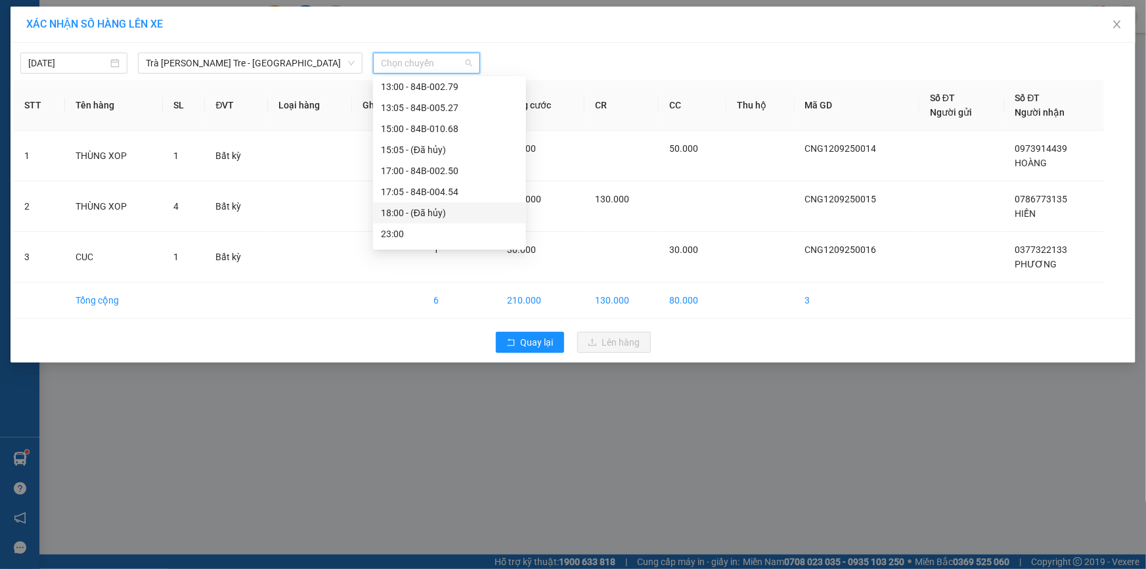
scroll to position [278, 0]
click at [403, 171] on div "17:00 - 84B-002.50" at bounding box center [449, 168] width 137 height 14
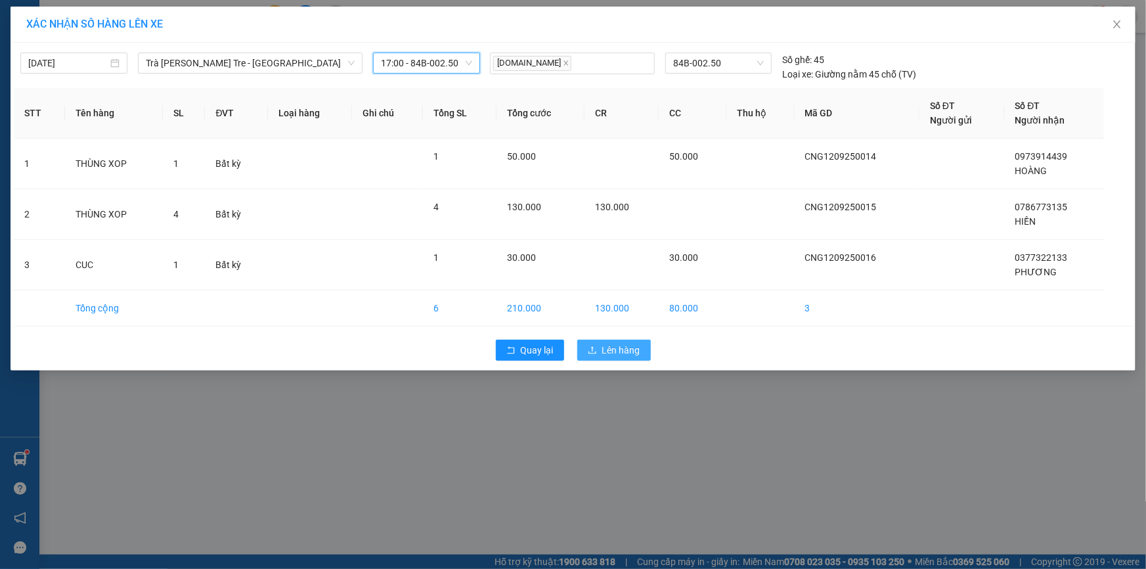
click at [602, 350] on span "Lên hàng" at bounding box center [621, 350] width 38 height 14
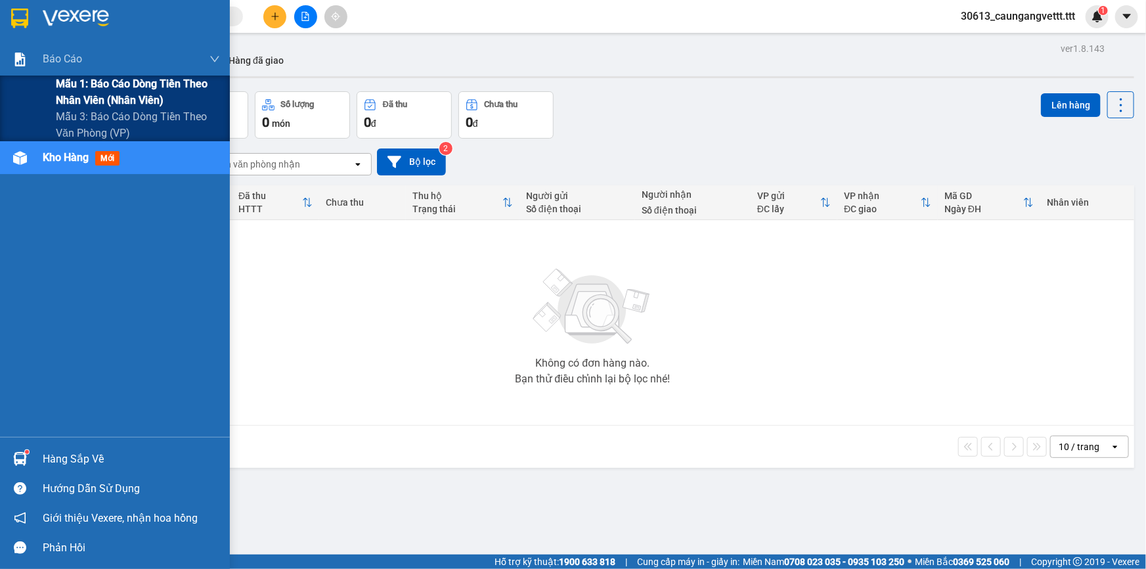
click at [73, 92] on span "Mẫu 1: Báo cáo dòng tiền theo nhân viên (nhân viên)" at bounding box center [138, 92] width 164 height 33
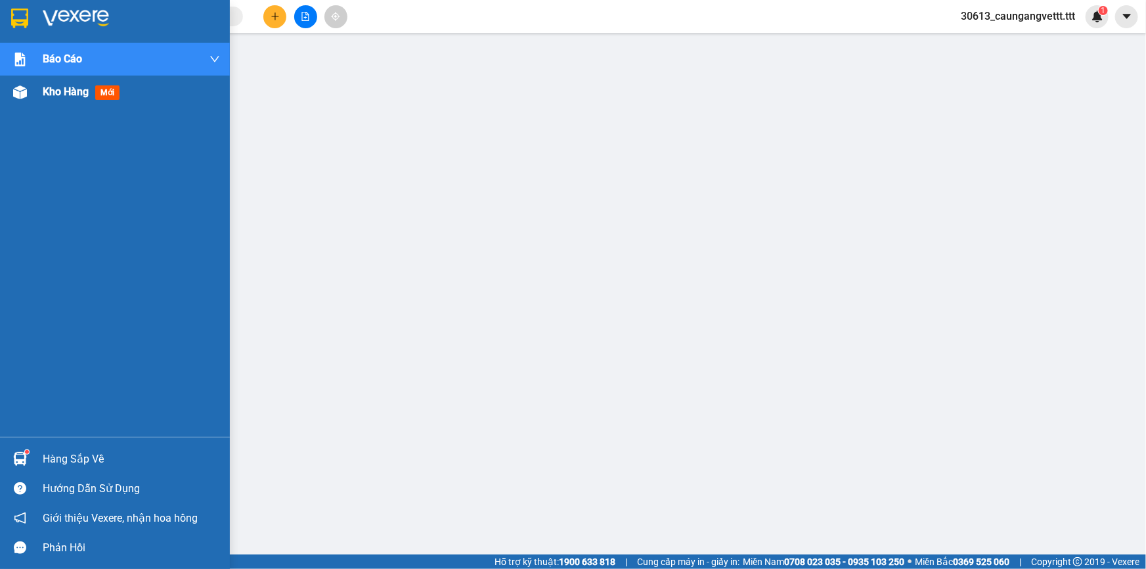
click at [53, 95] on span "Kho hàng" at bounding box center [66, 91] width 46 height 12
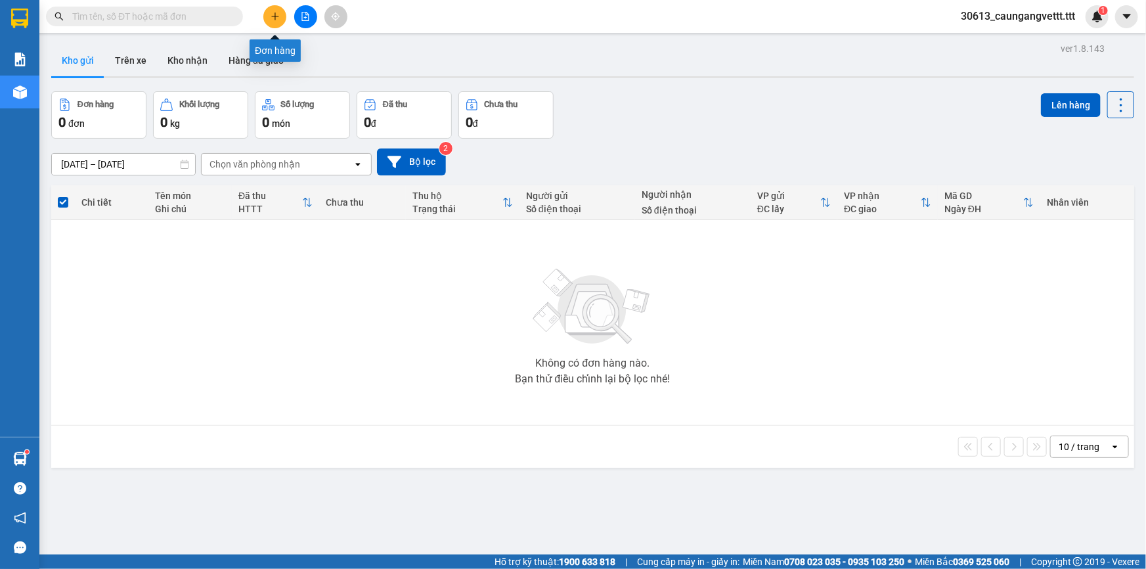
click at [271, 13] on icon "plus" at bounding box center [275, 16] width 9 height 9
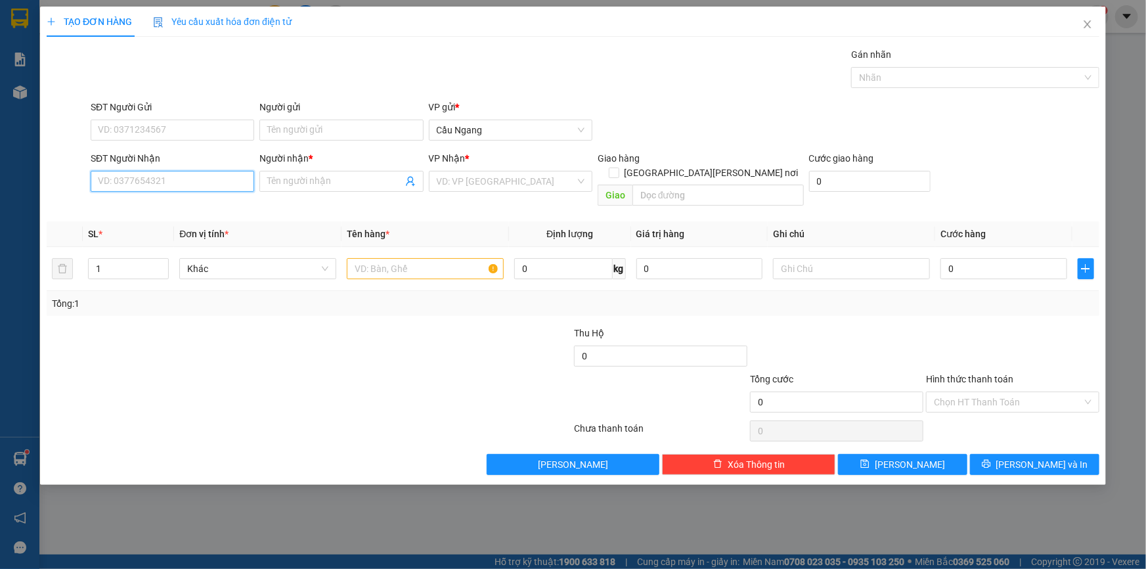
click at [168, 183] on input "SĐT Người Nhận" at bounding box center [173, 181] width 164 height 21
type input "0"
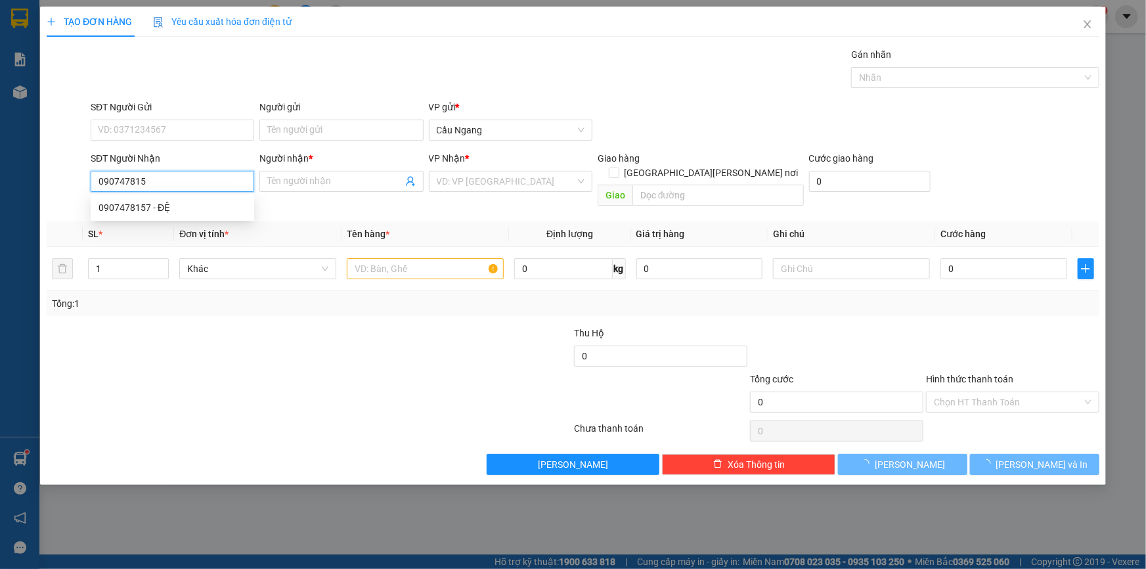
type input "0907478157"
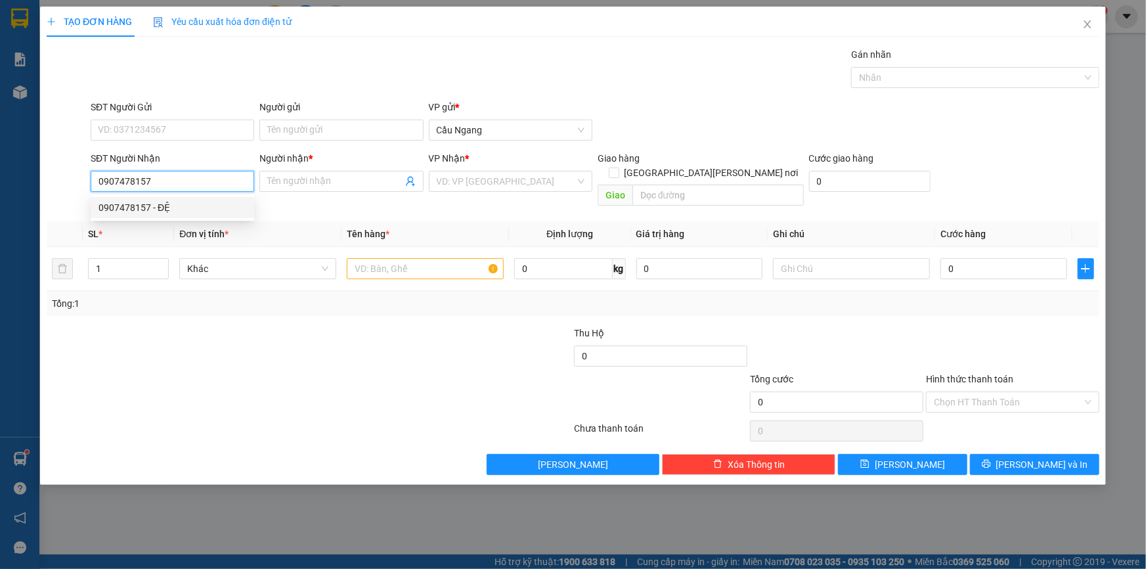
click at [178, 204] on div "0907478157 - ĐỆ" at bounding box center [173, 207] width 148 height 14
type input "ĐỆ"
type input "0907478157"
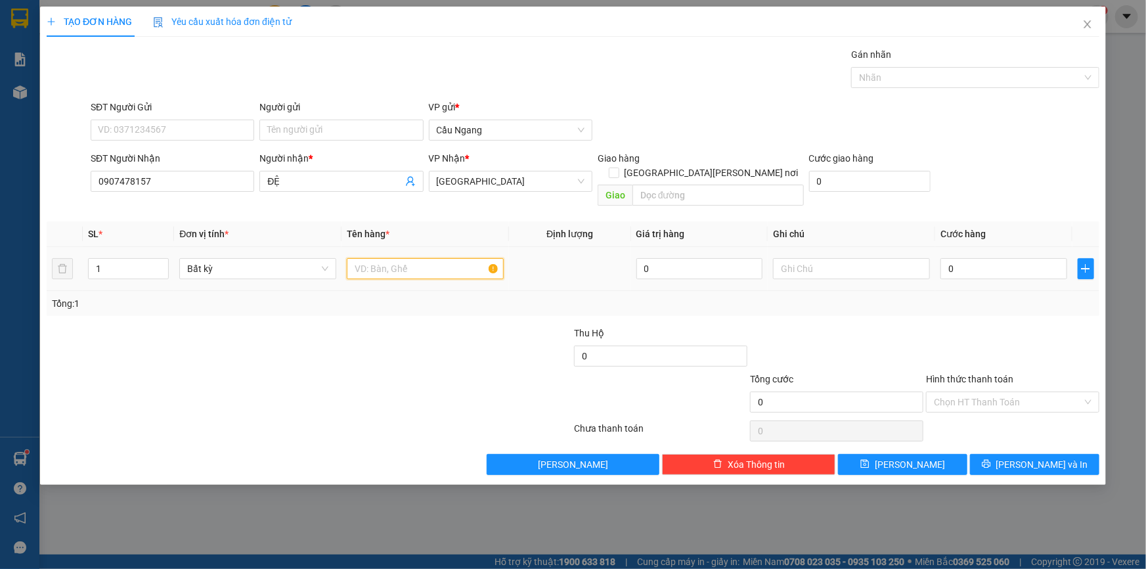
click at [407, 258] on input "text" at bounding box center [425, 268] width 157 height 21
type input "THX"
click at [985, 258] on input "0" at bounding box center [1004, 268] width 127 height 21
type input "3"
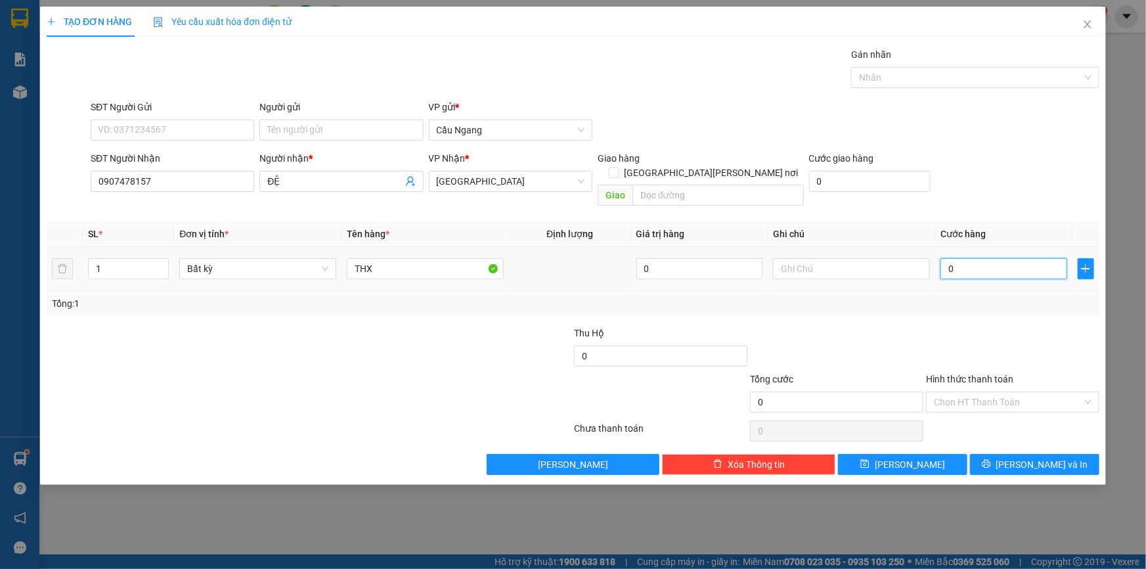
type input "3"
type input "30"
type input "300"
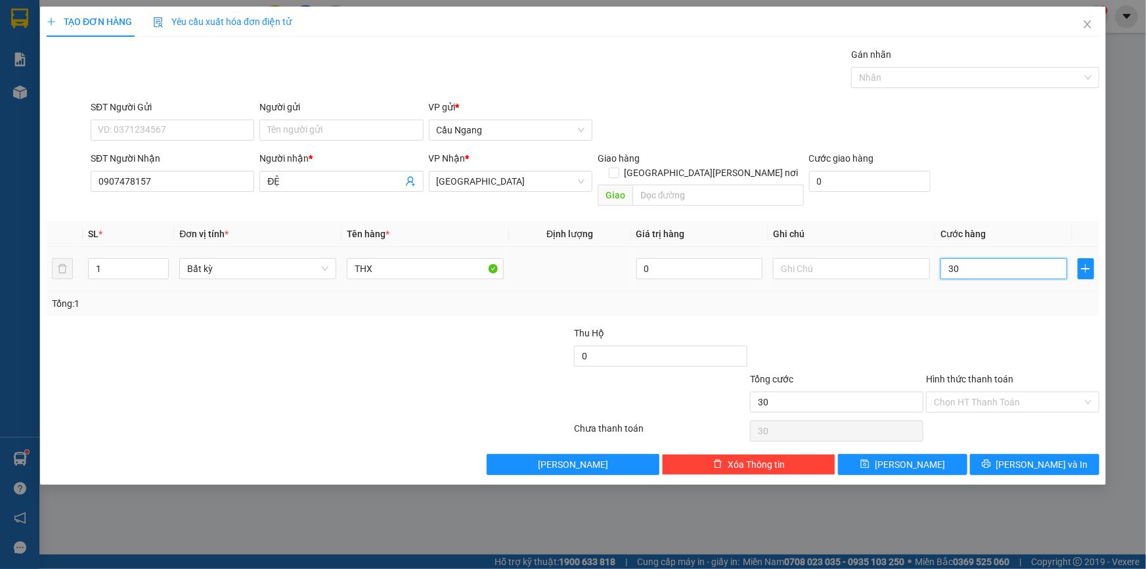
type input "300"
type input "3.000"
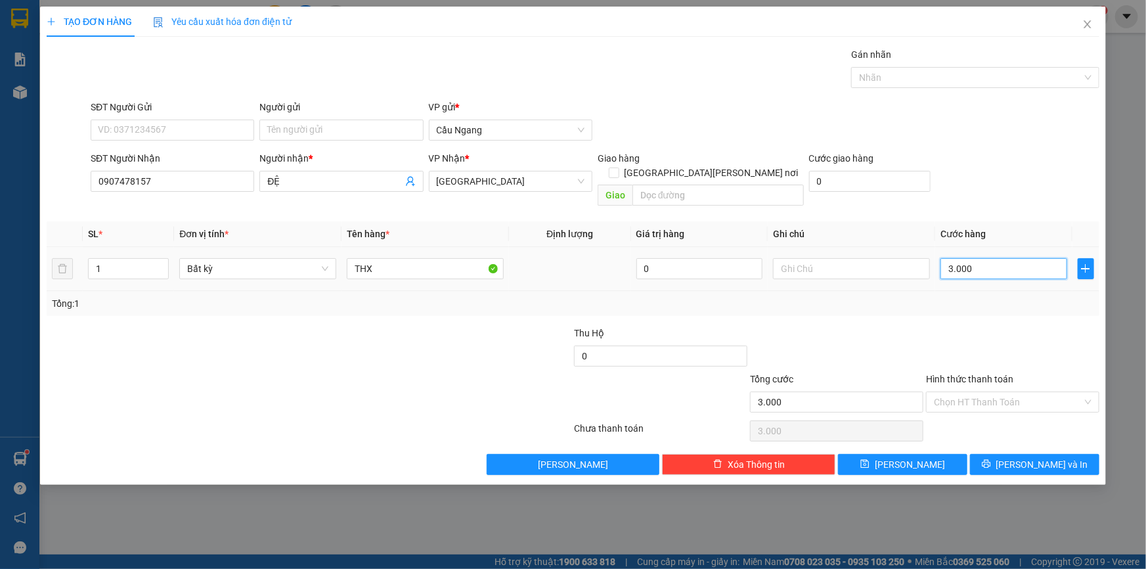
type input "30.000"
click at [996, 392] on input "Hình thức thanh toán" at bounding box center [1008, 402] width 148 height 20
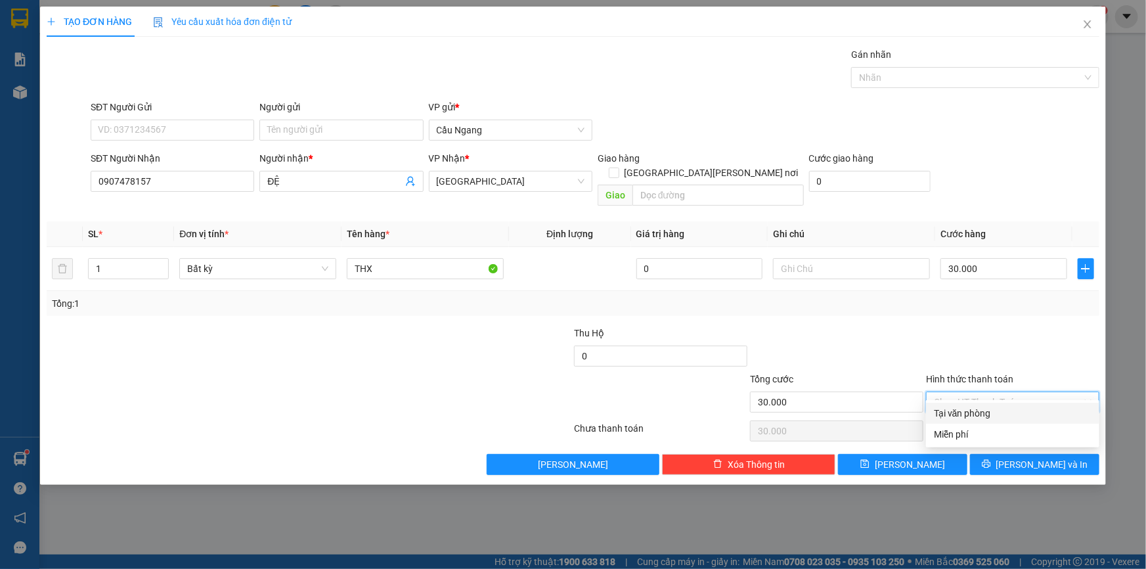
click at [988, 412] on div "Tại văn phòng" at bounding box center [1013, 413] width 158 height 14
type input "0"
click at [1036, 457] on span "[PERSON_NAME] và In" at bounding box center [1042, 464] width 92 height 14
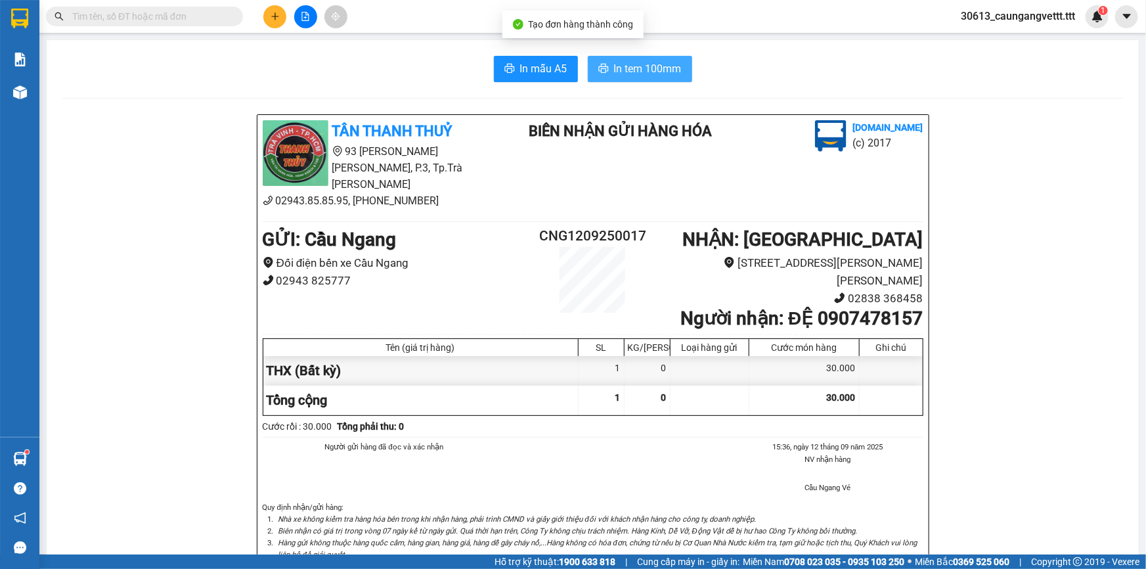
click at [627, 67] on span "In tem 100mm" at bounding box center [648, 68] width 68 height 16
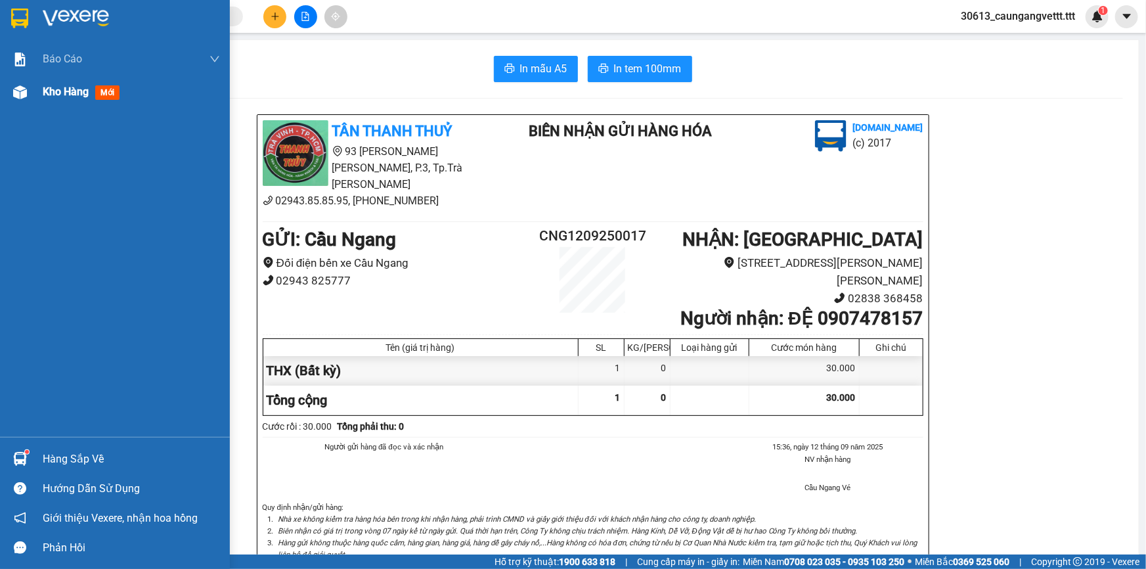
click at [63, 91] on span "Kho hàng" at bounding box center [66, 91] width 46 height 12
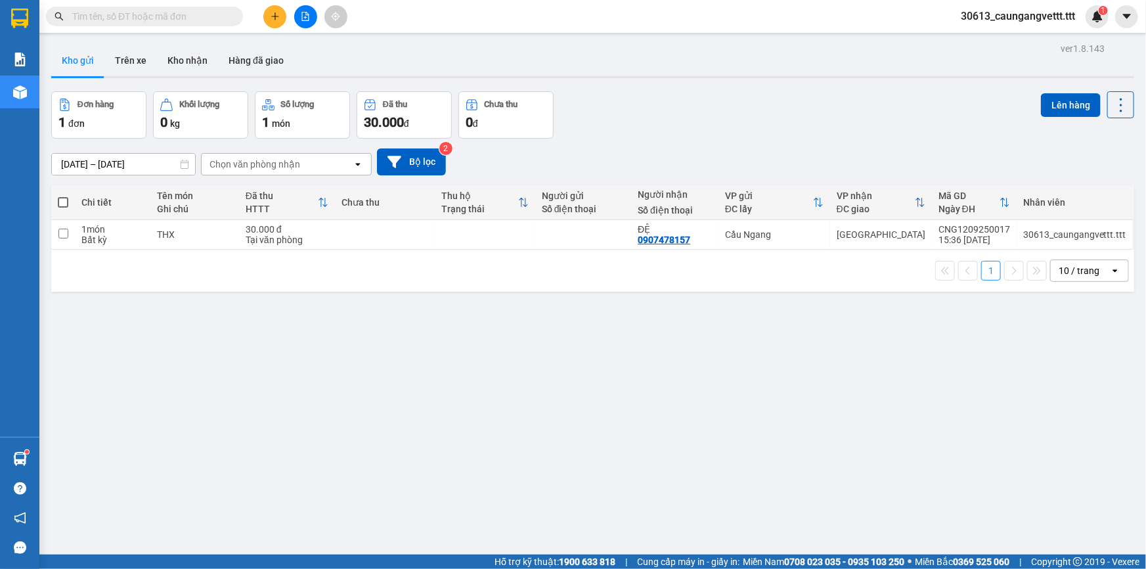
click at [61, 198] on span at bounding box center [63, 202] width 11 height 11
click at [63, 196] on input "checkbox" at bounding box center [63, 196] width 0 height 0
checkbox input "true"
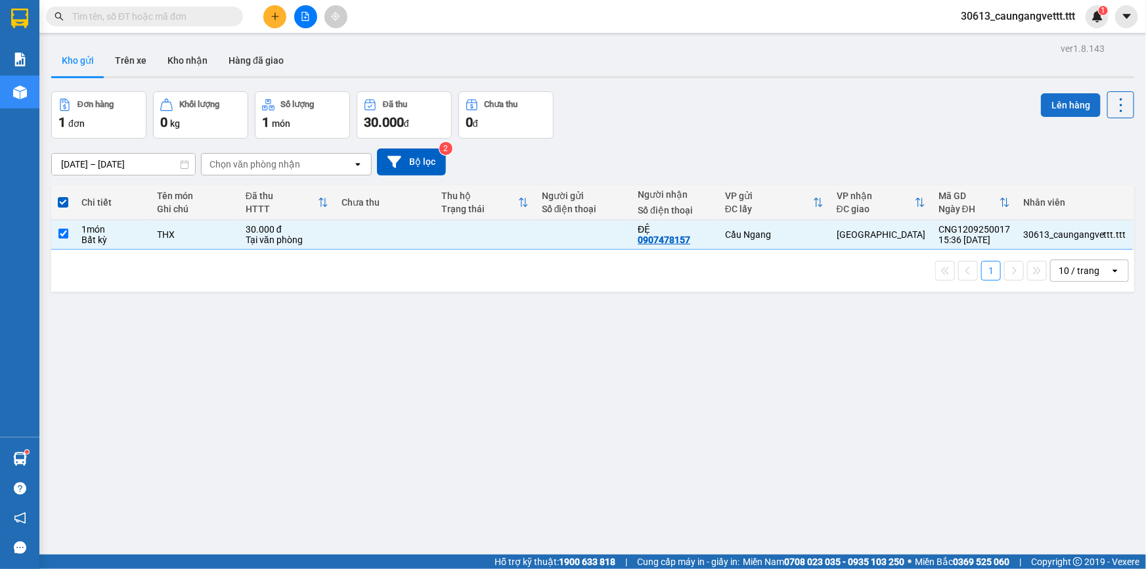
click at [1064, 100] on button "Lên hàng" at bounding box center [1071, 105] width 60 height 24
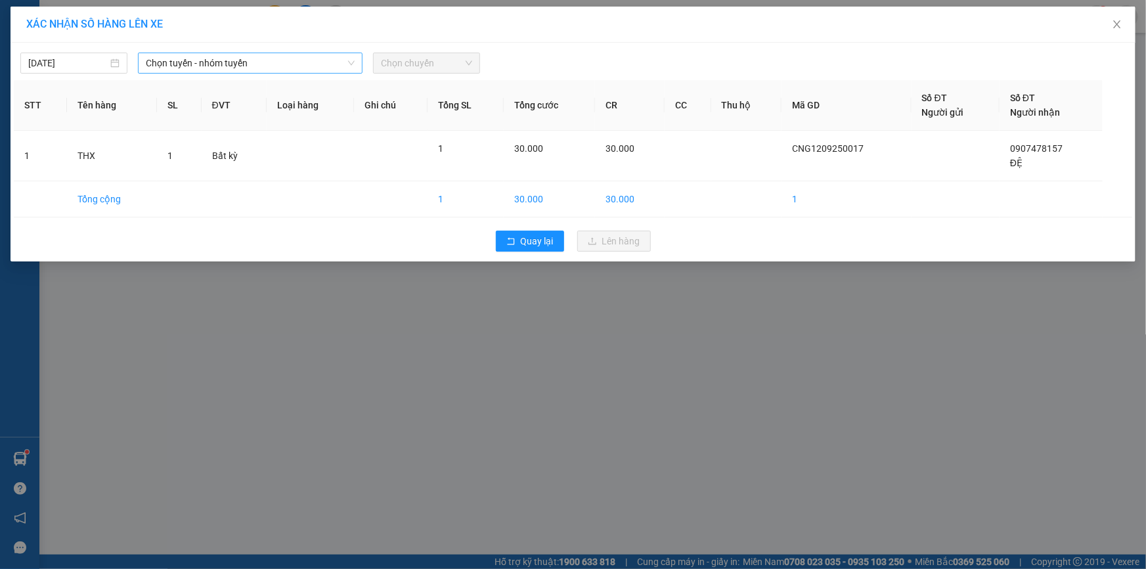
click at [217, 66] on span "Chọn tuyến - nhóm tuyến" at bounding box center [250, 63] width 209 height 20
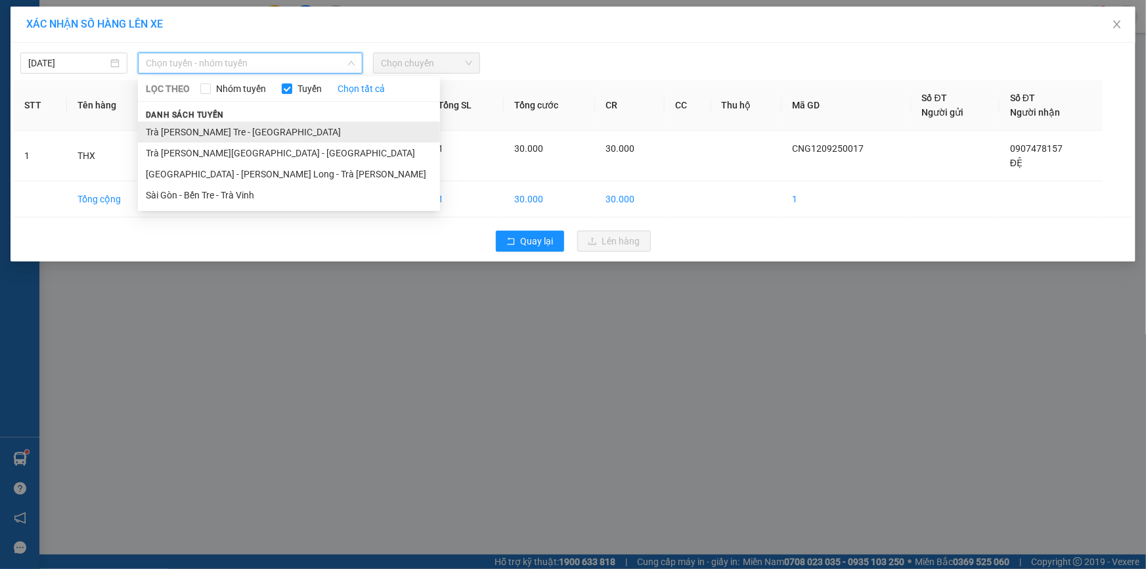
click at [196, 129] on li "Trà [PERSON_NAME] Tre - [GEOGRAPHIC_DATA]" at bounding box center [289, 132] width 302 height 21
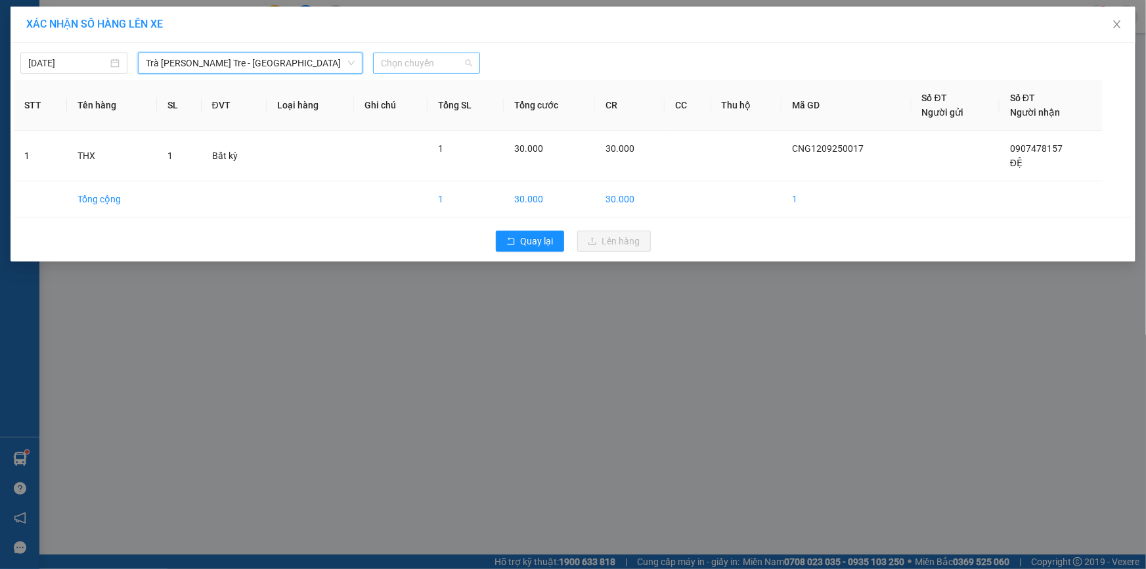
click at [423, 69] on span "Chọn chuyến" at bounding box center [426, 63] width 91 height 20
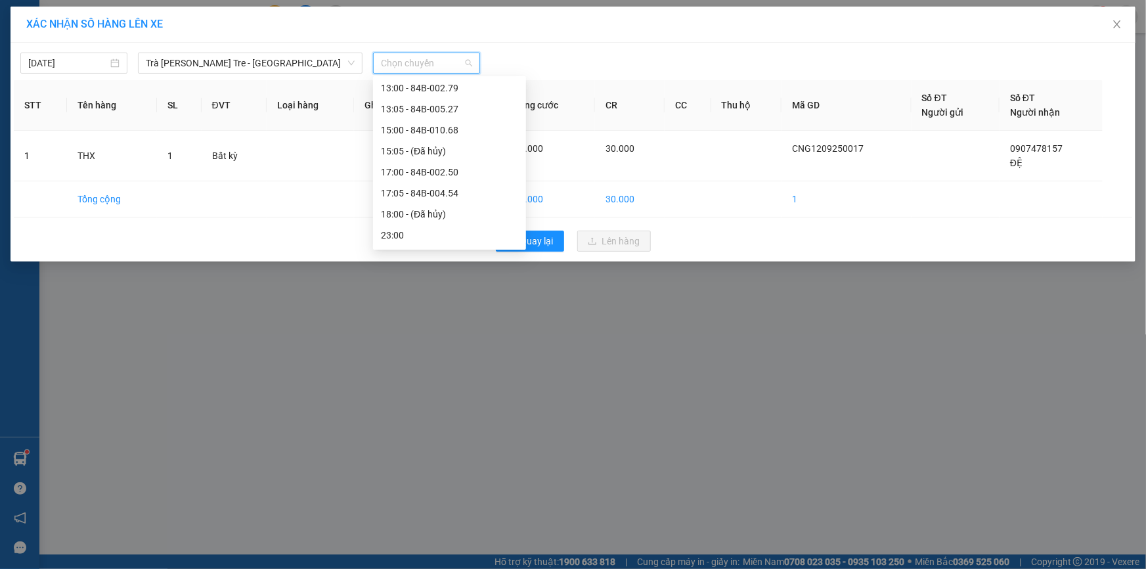
scroll to position [294, 0]
click at [407, 150] on div "17:00 - 84B-002.50" at bounding box center [449, 153] width 137 height 14
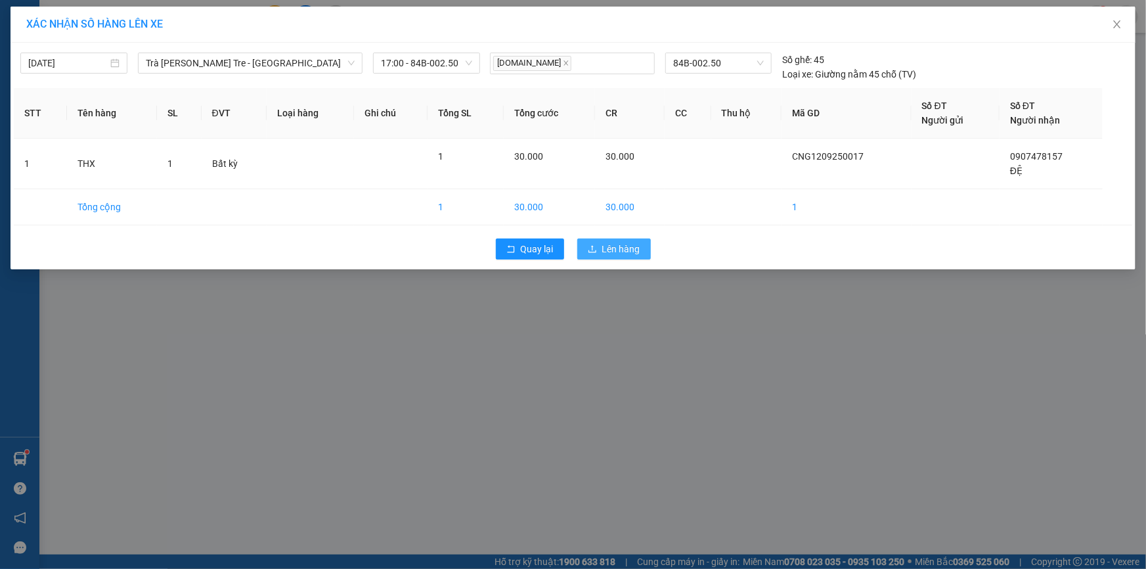
click at [616, 248] on span "Lên hàng" at bounding box center [621, 249] width 38 height 14
